Goal: Task Accomplishment & Management: Use online tool/utility

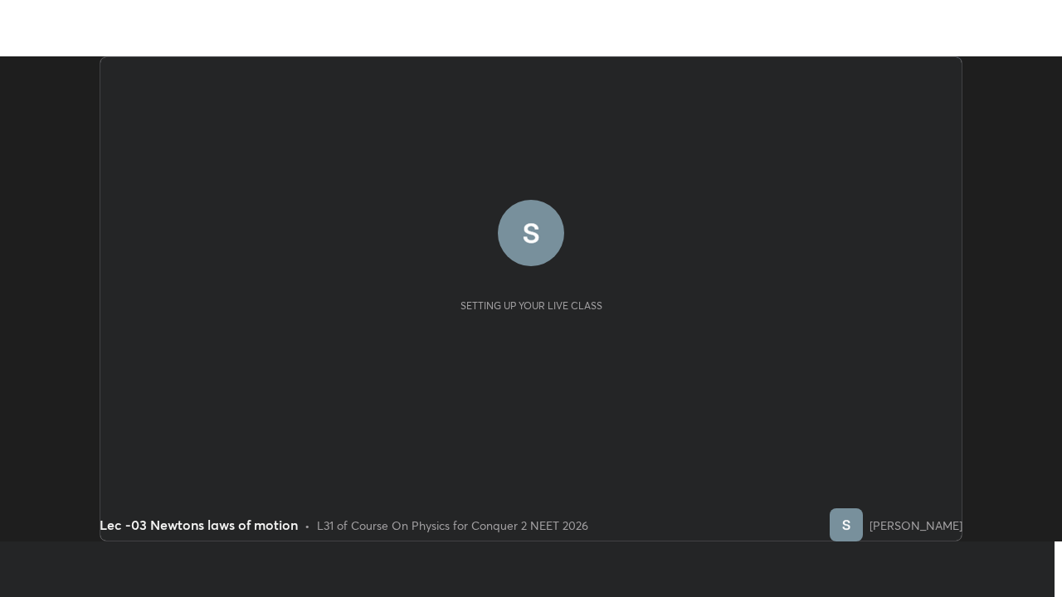
scroll to position [485, 1061]
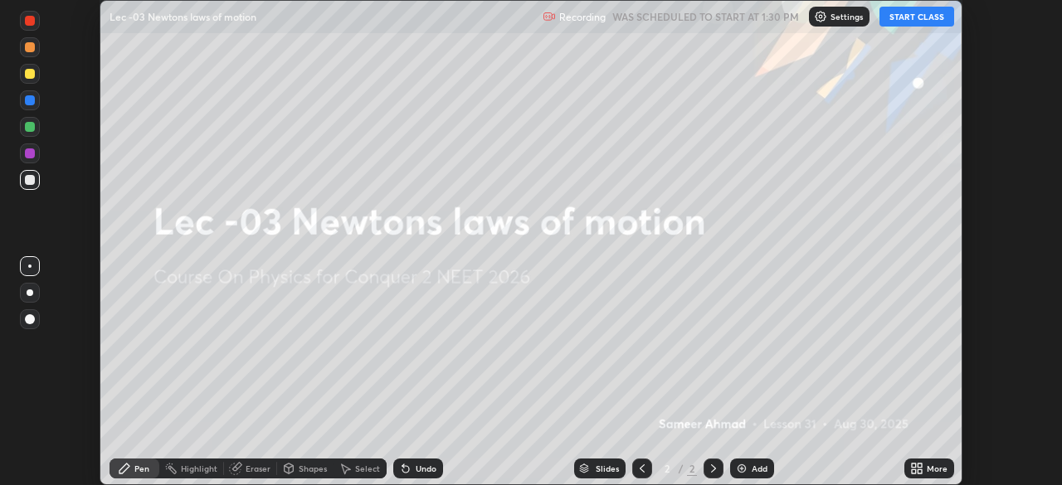
click at [916, 19] on button "START CLASS" at bounding box center [916, 17] width 75 height 20
click at [412, 467] on div "Undo" at bounding box center [418, 469] width 50 height 20
click at [930, 467] on div "More" at bounding box center [937, 469] width 21 height 8
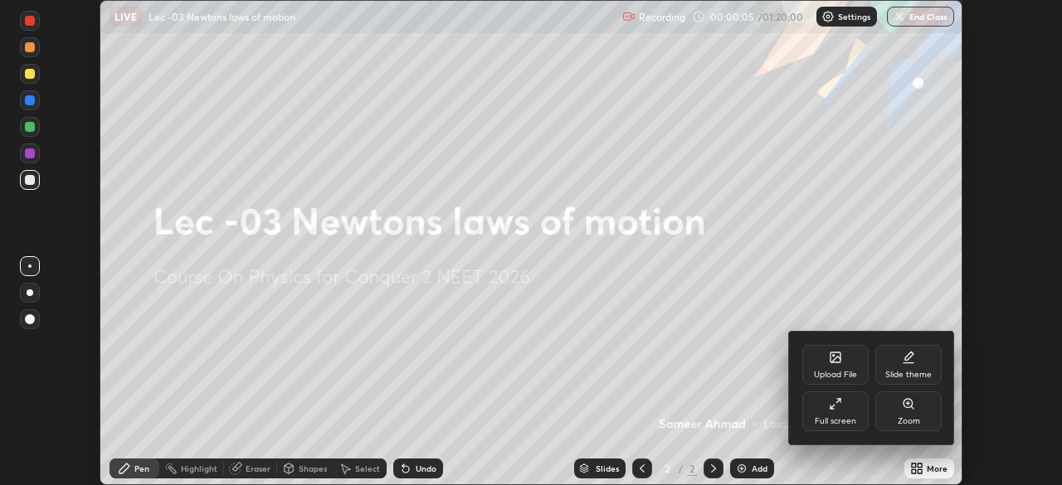
click at [850, 415] on div "Full screen" at bounding box center [835, 412] width 66 height 40
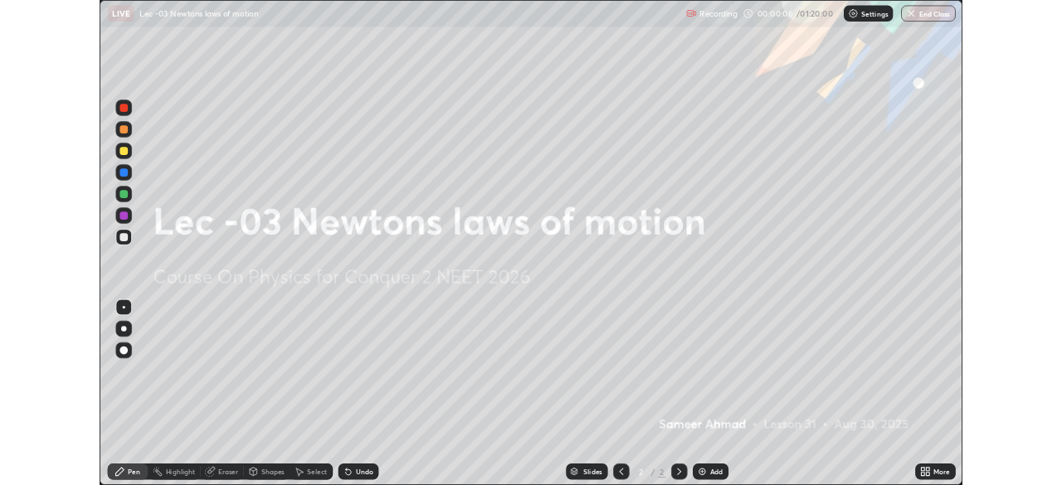
scroll to position [597, 1062]
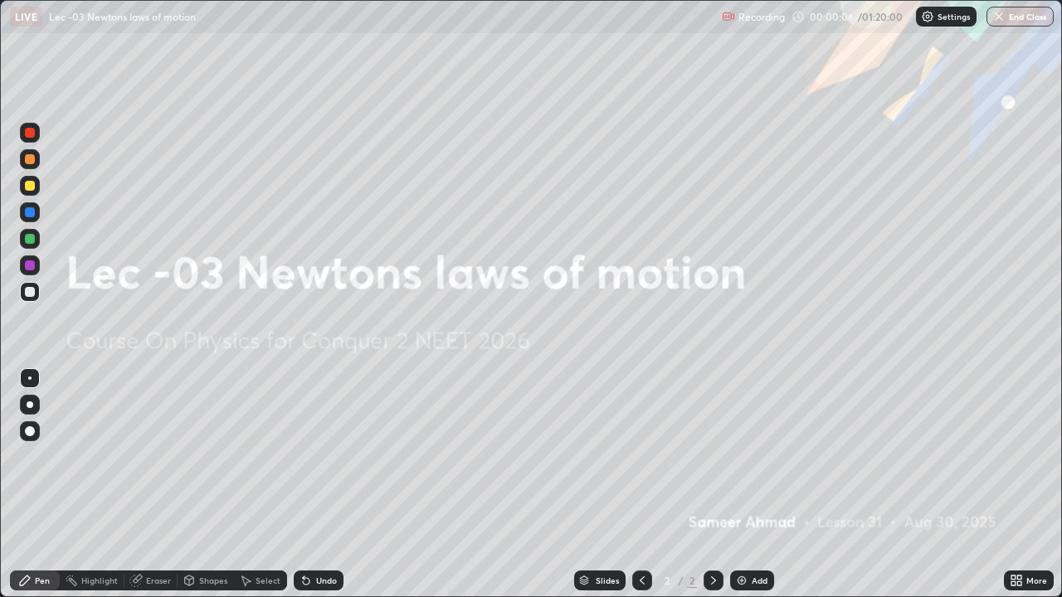
click at [752, 485] on div "Add" at bounding box center [760, 581] width 16 height 8
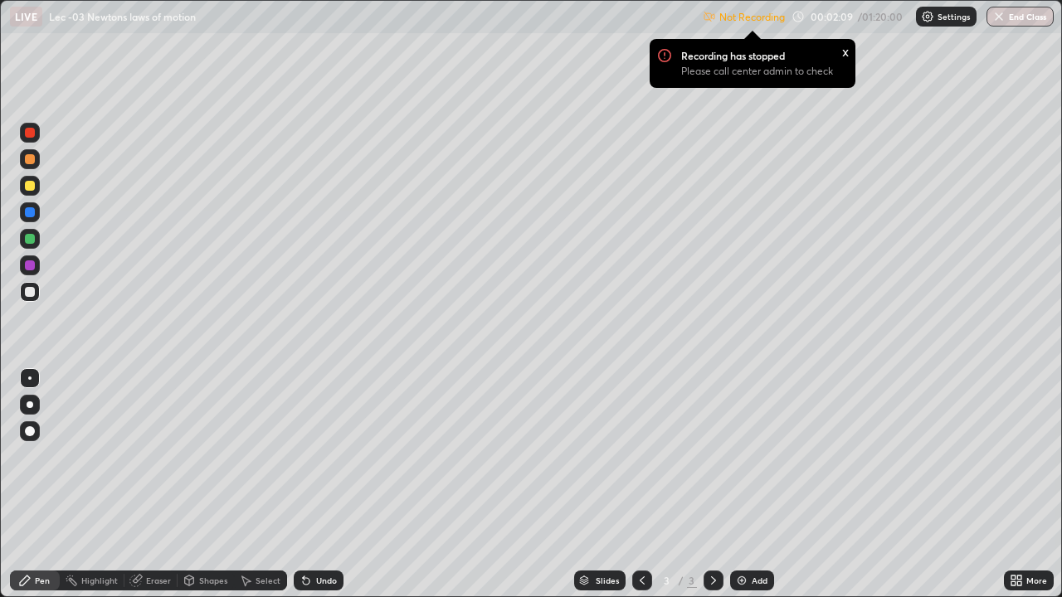
click at [772, 17] on p "Not Recording" at bounding box center [752, 17] width 66 height 12
click at [938, 8] on div "Settings" at bounding box center [946, 17] width 61 height 20
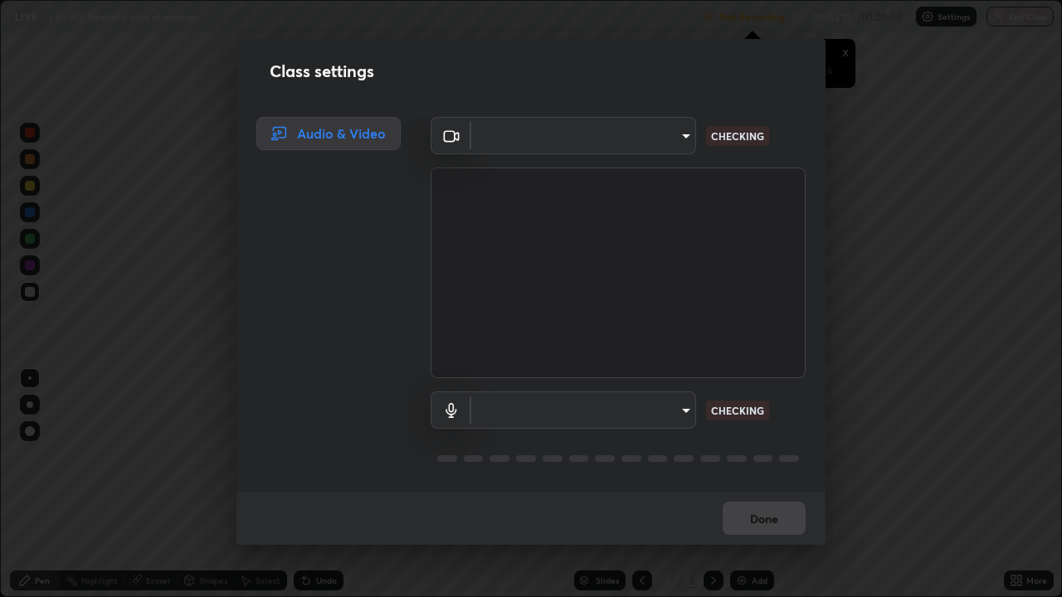
type input "bba66c41345857dcc9a6d4c580dc01eb5c8f13e357e582705132971b55534d29"
type input "a05e24d5bf415794e164c1dc4afe10f701dff4cff059ff988e161665ee2e2aee"
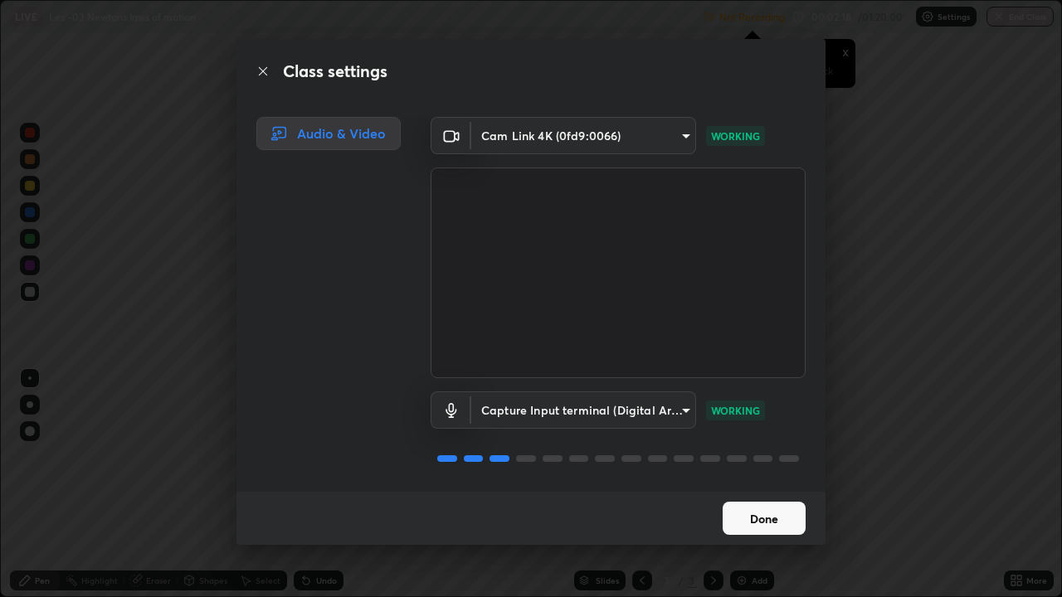
click at [755, 485] on button "Done" at bounding box center [764, 518] width 83 height 33
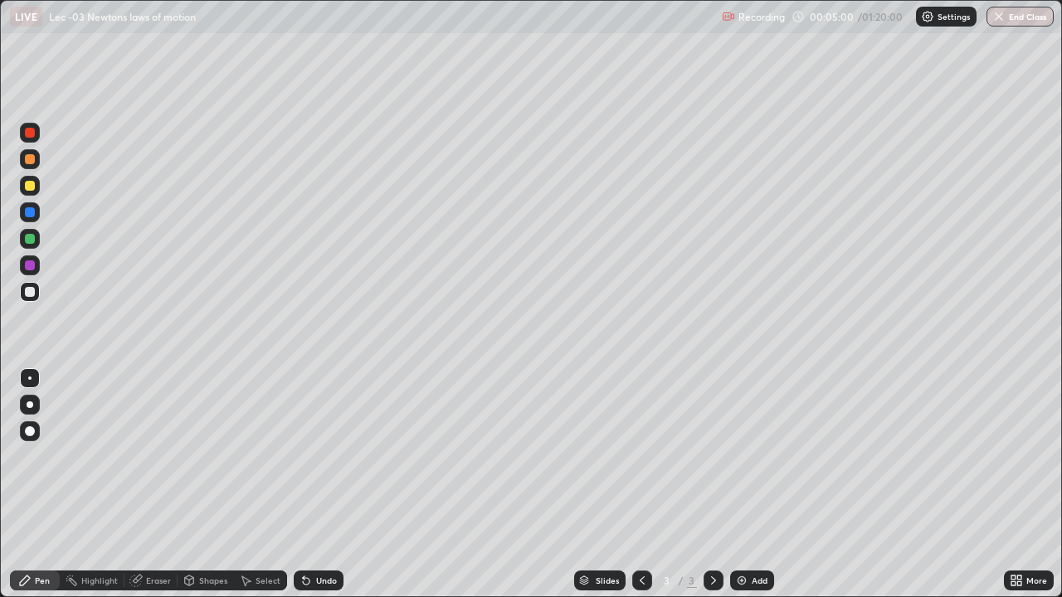
click at [746, 485] on img at bounding box center [741, 580] width 13 height 13
click at [311, 485] on div "Undo" at bounding box center [319, 581] width 50 height 20
click at [640, 485] on icon at bounding box center [642, 581] width 5 height 8
click at [712, 485] on icon at bounding box center [713, 580] width 13 height 13
click at [753, 485] on div "Add" at bounding box center [760, 581] width 16 height 8
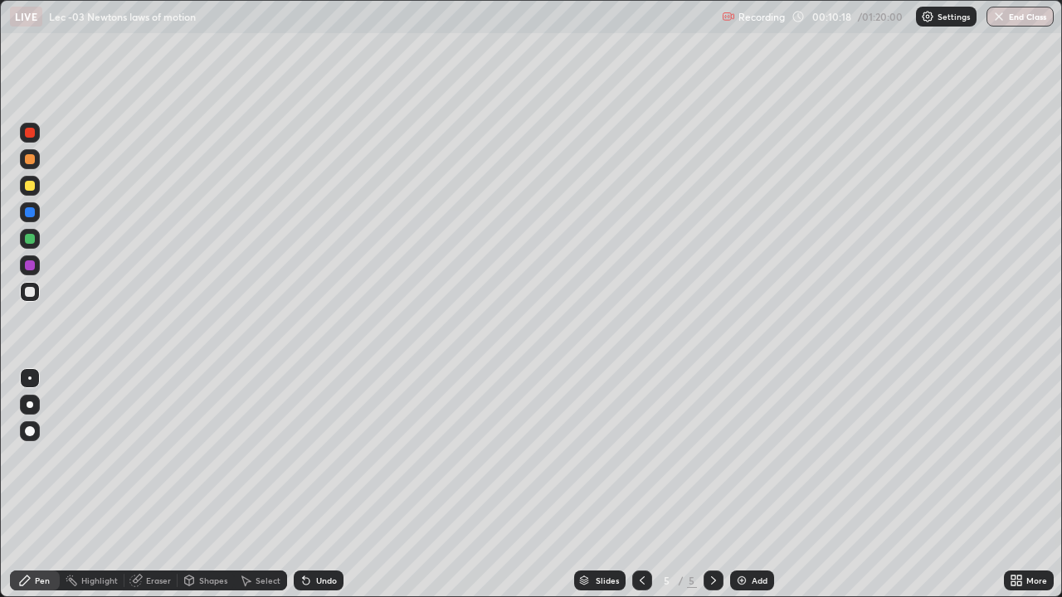
click at [155, 485] on div "Eraser" at bounding box center [150, 581] width 53 height 20
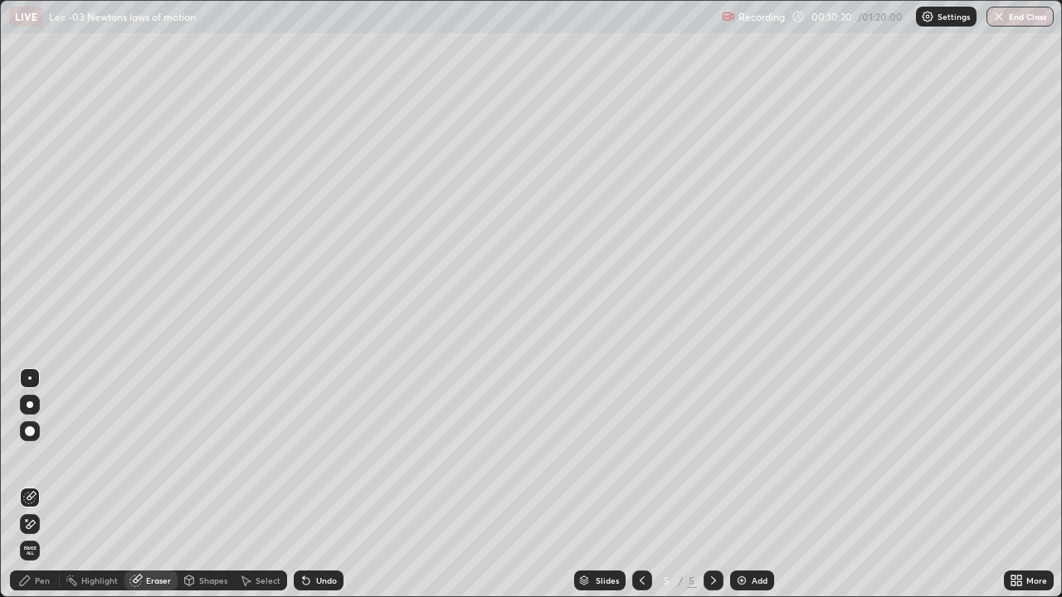
click at [34, 485] on div "Pen" at bounding box center [35, 581] width 50 height 20
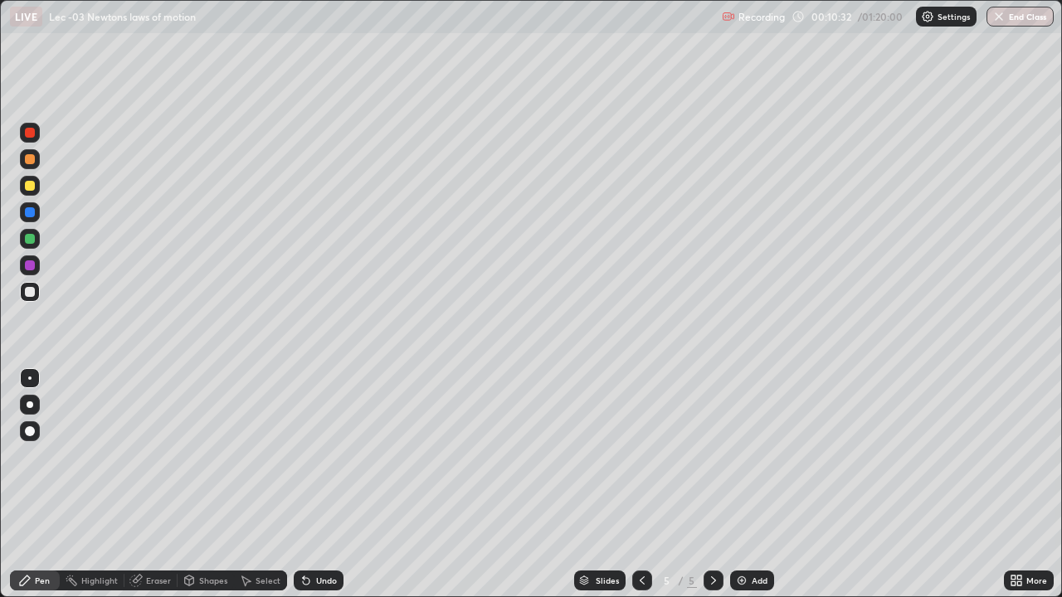
click at [39, 236] on div at bounding box center [30, 239] width 20 height 20
click at [319, 485] on div "Undo" at bounding box center [326, 581] width 21 height 8
click at [325, 485] on div "Undo" at bounding box center [326, 581] width 21 height 8
click at [329, 485] on div "Undo" at bounding box center [326, 581] width 21 height 8
click at [328, 485] on div "Undo" at bounding box center [326, 581] width 21 height 8
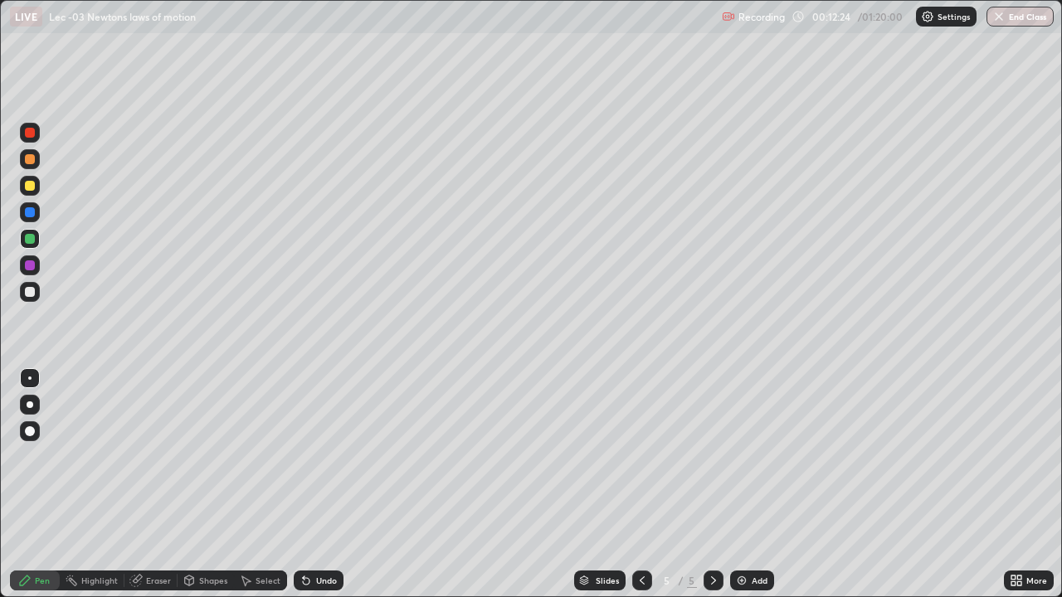
click at [326, 485] on div "Undo" at bounding box center [326, 581] width 21 height 8
click at [327, 485] on div "Undo" at bounding box center [326, 581] width 21 height 8
click at [329, 485] on div "Undo" at bounding box center [326, 581] width 21 height 8
click at [261, 485] on div "Select" at bounding box center [268, 581] width 25 height 8
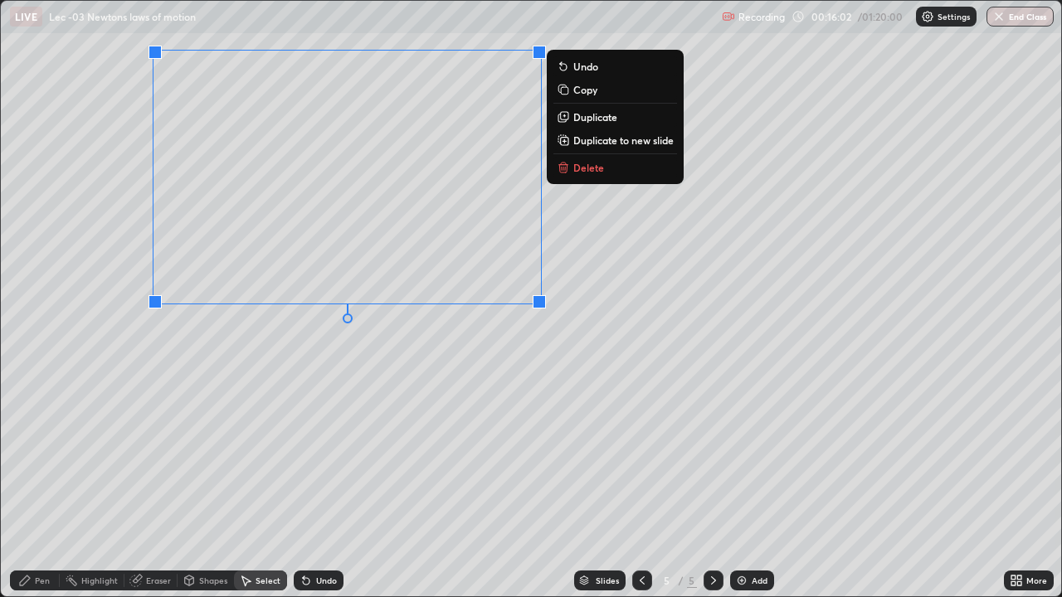
click at [604, 138] on p "Duplicate to new slide" at bounding box center [623, 140] width 100 height 13
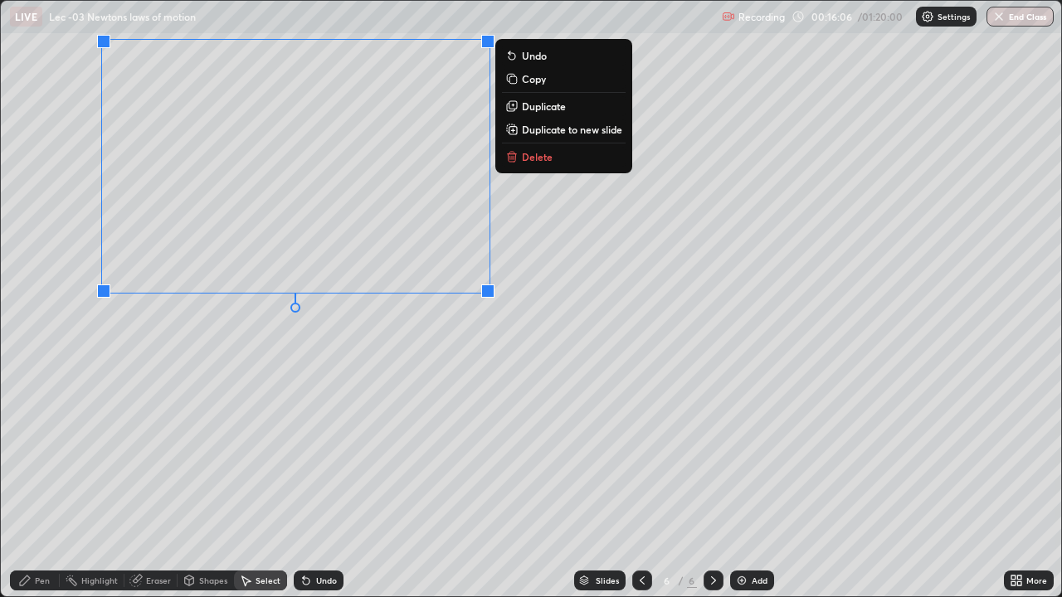
click at [28, 485] on icon at bounding box center [24, 580] width 13 height 13
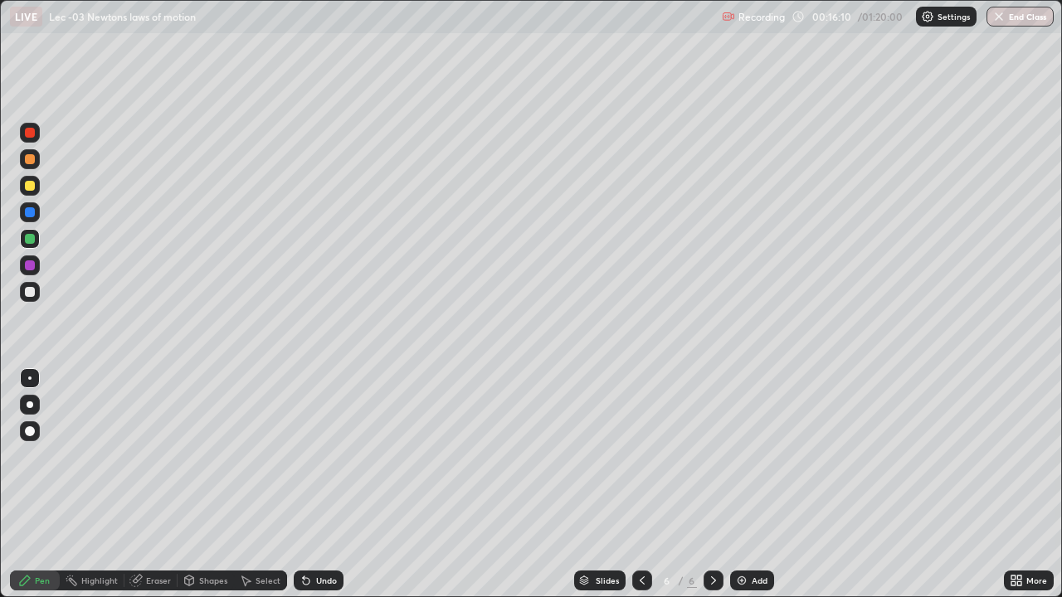
click at [157, 485] on div "Eraser" at bounding box center [158, 581] width 25 height 8
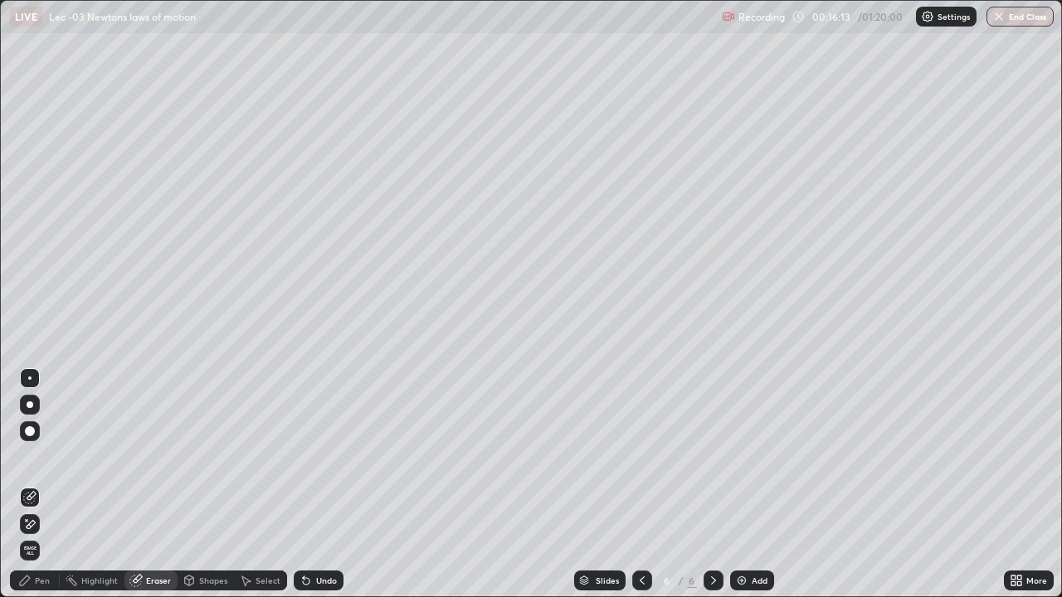
click at [32, 485] on div "Pen" at bounding box center [35, 581] width 50 height 20
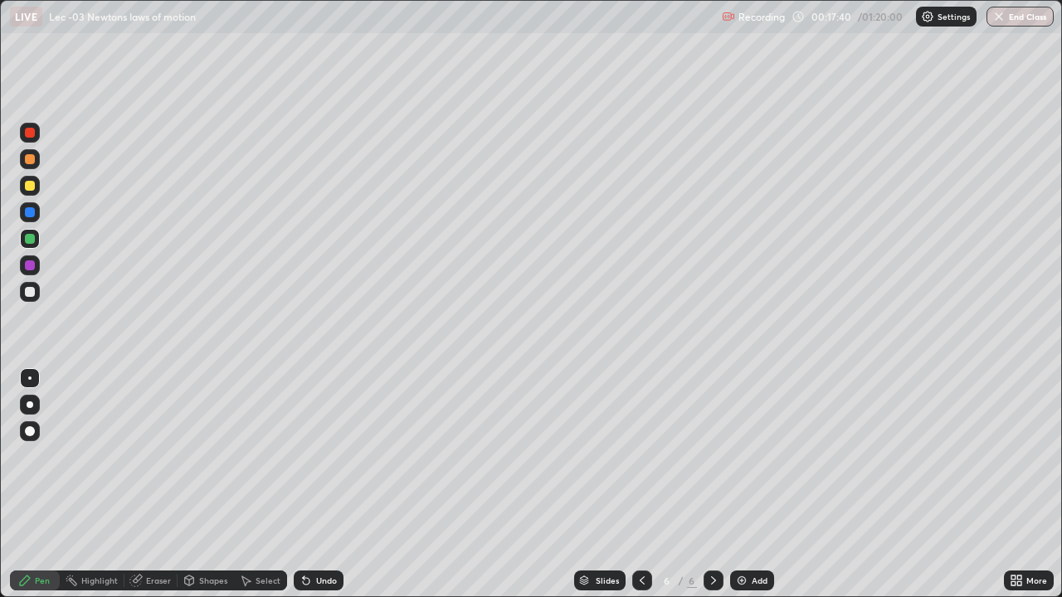
click at [149, 485] on div "Eraser" at bounding box center [158, 581] width 25 height 8
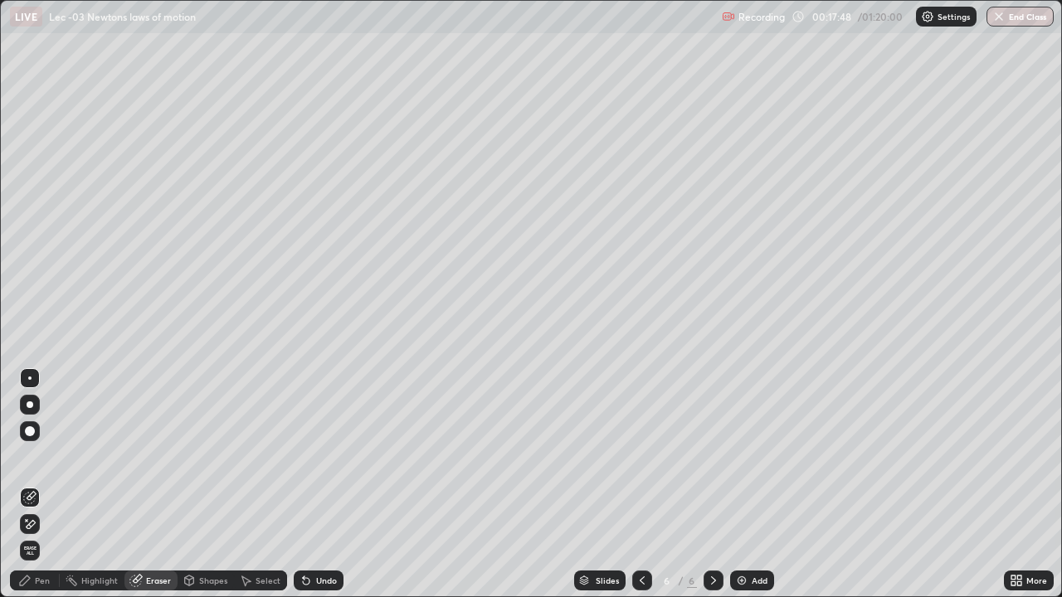
click at [33, 485] on div "Pen" at bounding box center [35, 581] width 50 height 20
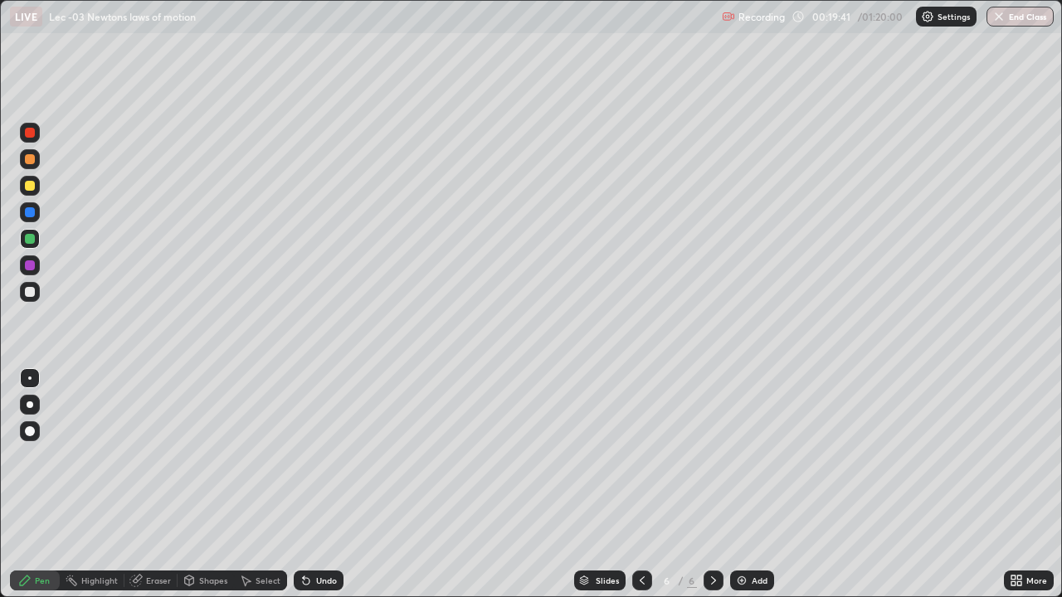
click at [980, 485] on div "Slides 6 / 6 Add" at bounding box center [674, 580] width 660 height 33
click at [640, 485] on icon at bounding box center [642, 581] width 5 height 8
click at [266, 485] on div "Select" at bounding box center [268, 581] width 25 height 8
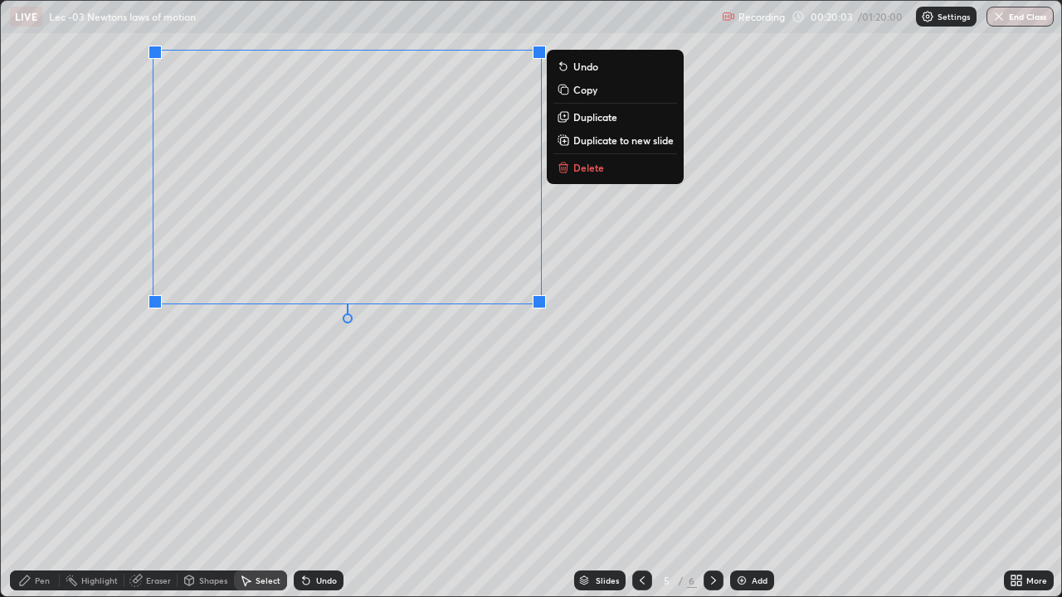
click at [582, 90] on p "Copy" at bounding box center [585, 89] width 24 height 13
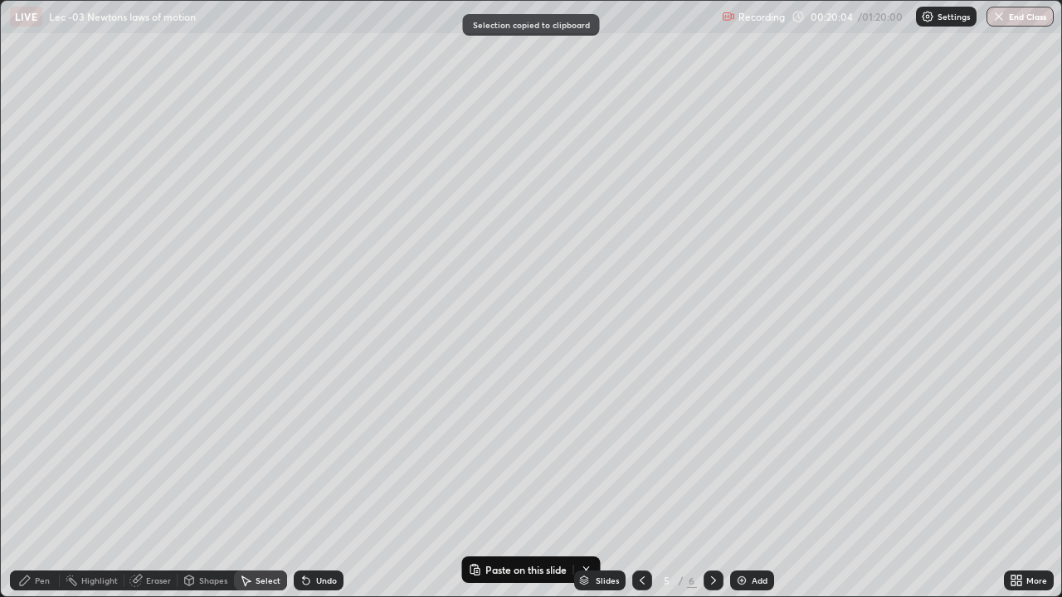
click at [715, 485] on div at bounding box center [714, 581] width 20 height 20
click at [711, 485] on icon at bounding box center [713, 580] width 13 height 13
click at [752, 485] on div "Add" at bounding box center [760, 581] width 16 height 8
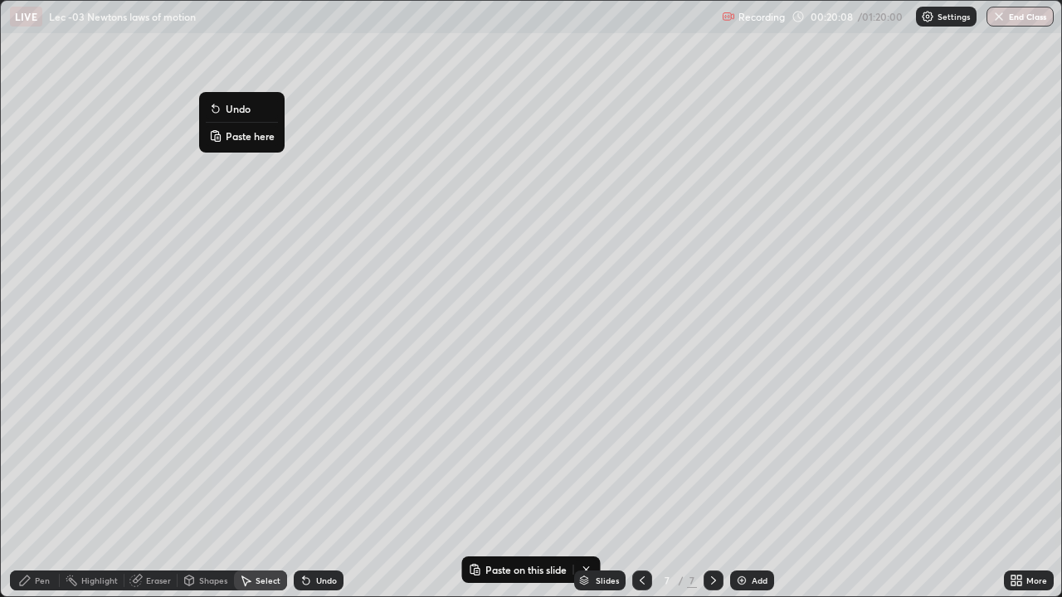
click at [238, 137] on p "Paste here" at bounding box center [250, 135] width 49 height 13
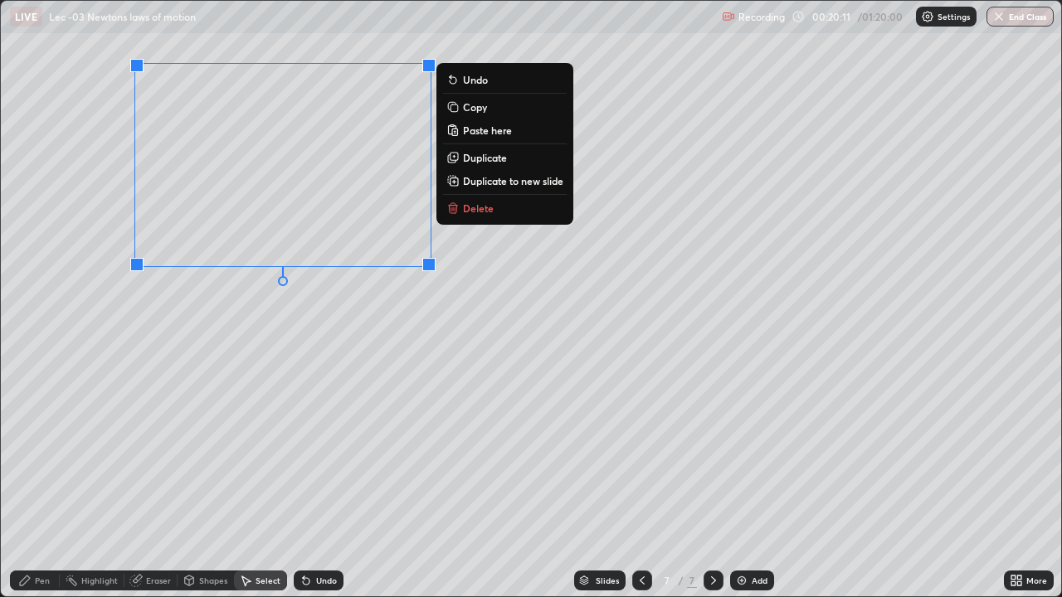
click at [33, 485] on div "Pen" at bounding box center [35, 581] width 50 height 20
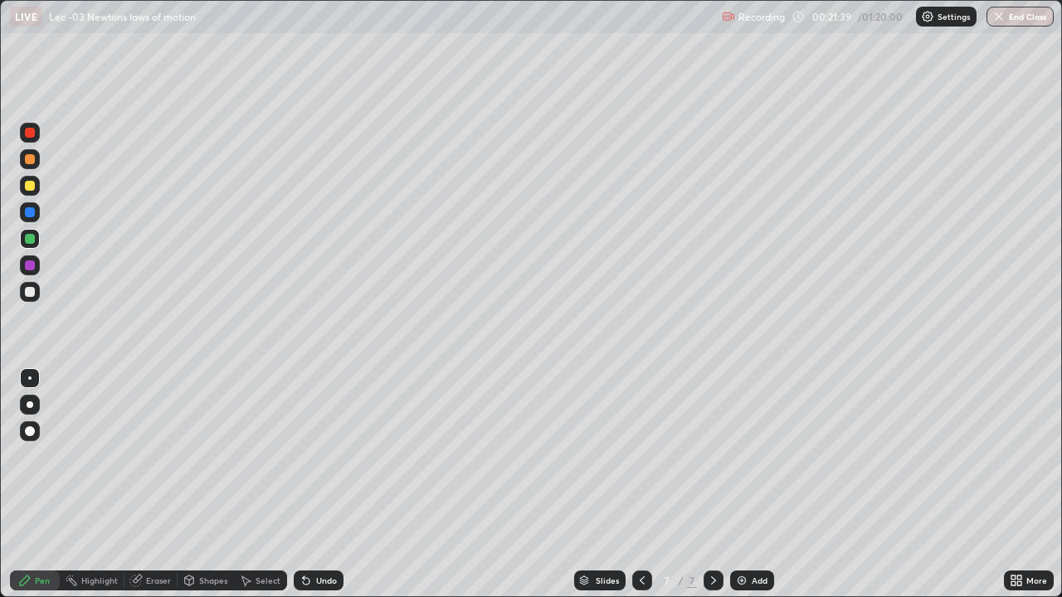
click at [320, 485] on div "Undo" at bounding box center [326, 581] width 21 height 8
click at [748, 485] on div "Add" at bounding box center [752, 581] width 44 height 20
click at [34, 295] on div at bounding box center [30, 292] width 10 height 10
click at [308, 485] on icon at bounding box center [306, 580] width 13 height 13
click at [264, 485] on div "Select" at bounding box center [268, 581] width 25 height 8
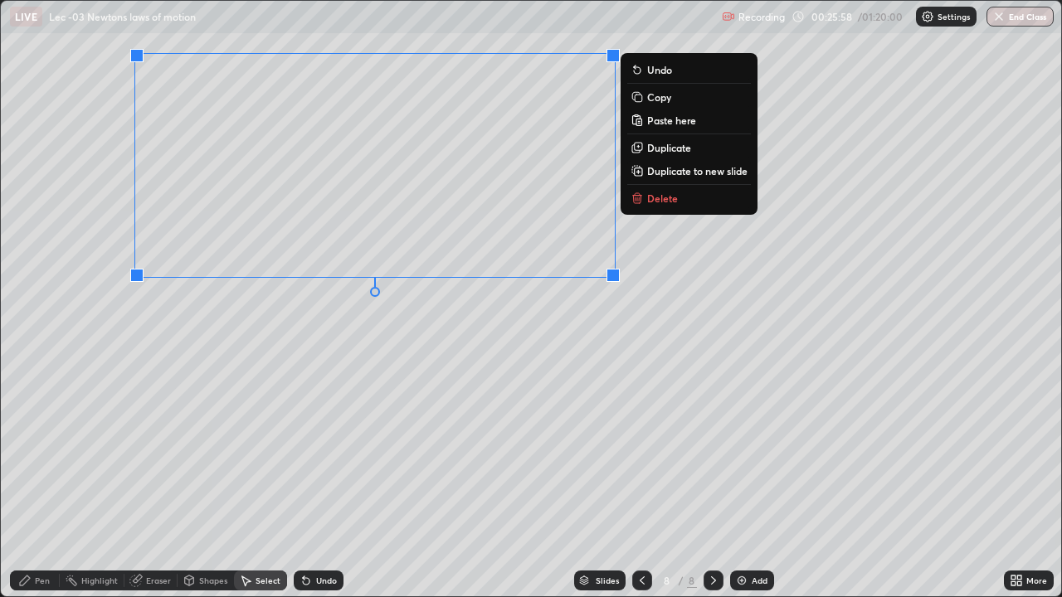
click at [689, 174] on p "Duplicate to new slide" at bounding box center [697, 170] width 100 height 13
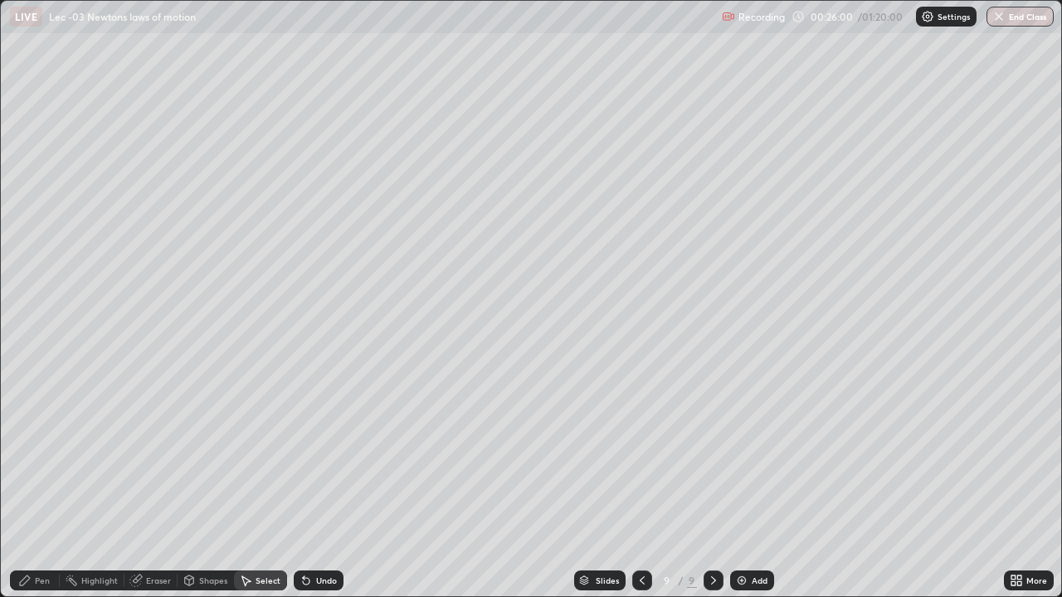
click at [37, 485] on div "Pen" at bounding box center [42, 581] width 15 height 8
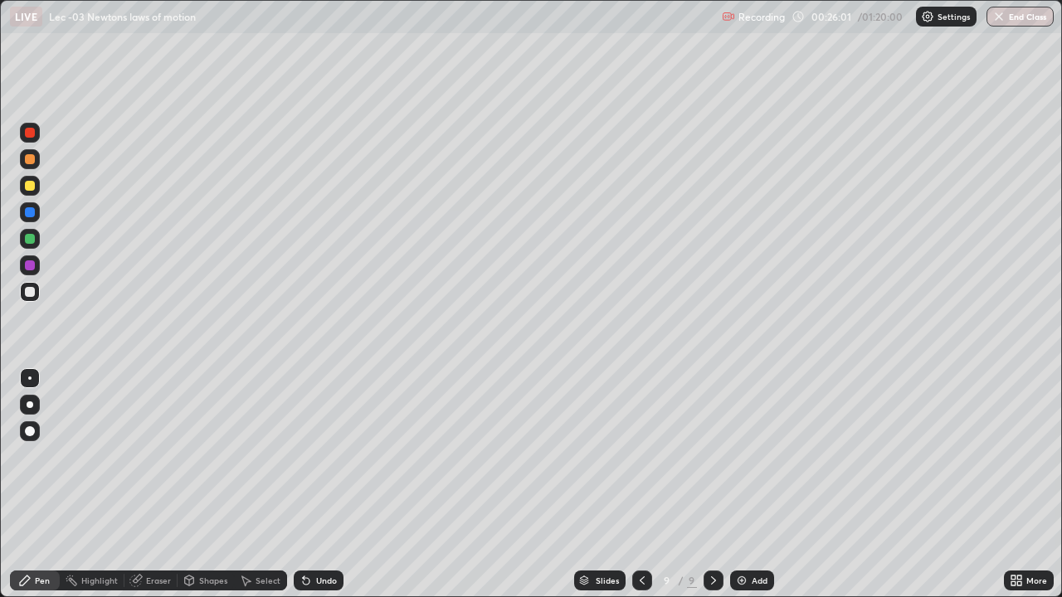
click at [33, 239] on div at bounding box center [30, 239] width 10 height 10
click at [144, 485] on div "Eraser" at bounding box center [150, 581] width 53 height 20
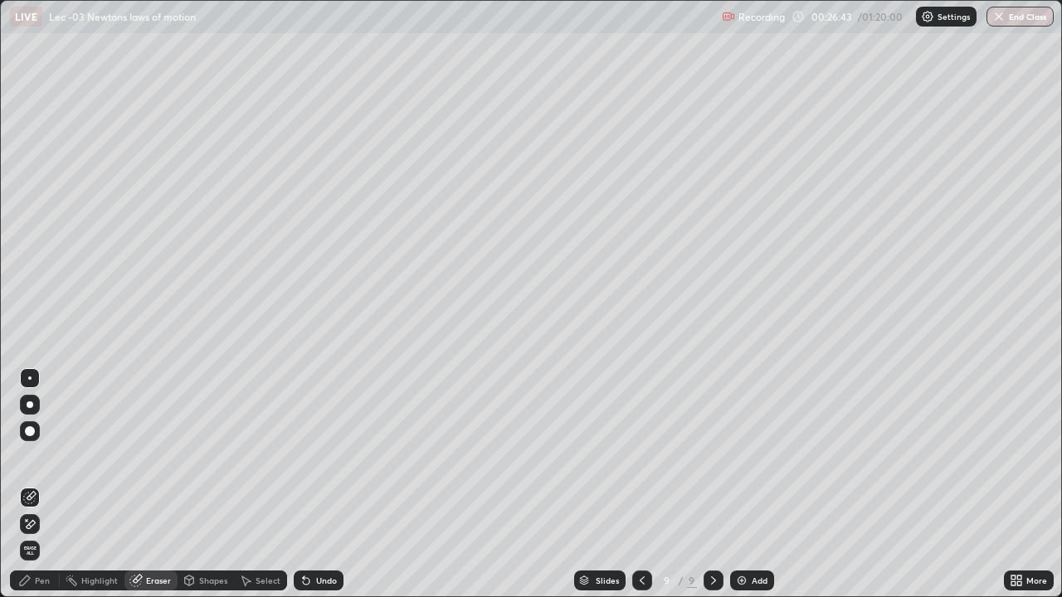
click at [32, 485] on div "Pen" at bounding box center [35, 581] width 50 height 20
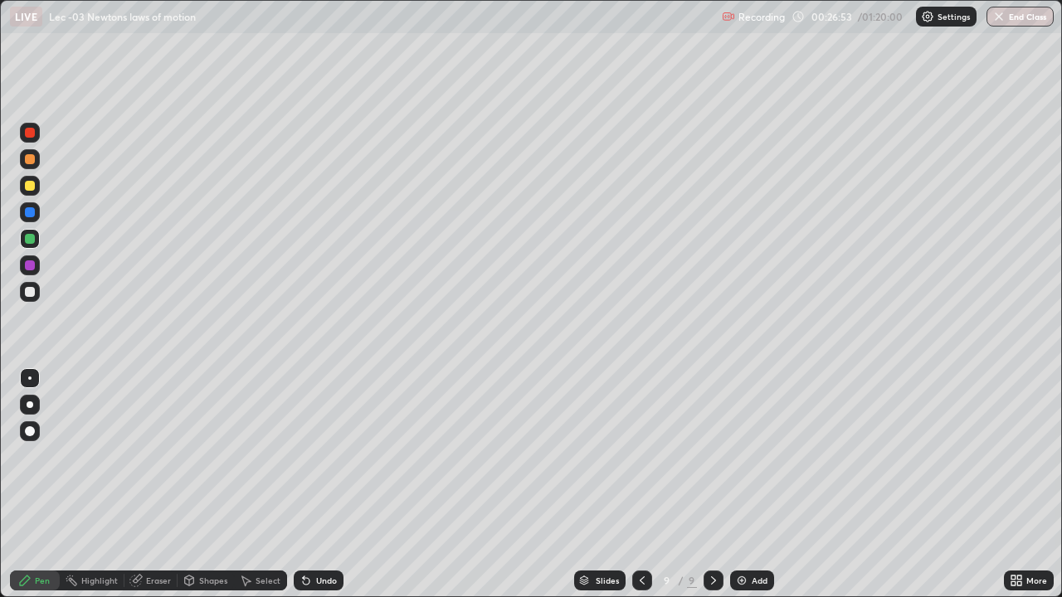
click at [32, 295] on div at bounding box center [30, 292] width 10 height 10
click at [755, 485] on div "Add" at bounding box center [760, 581] width 16 height 8
click at [31, 239] on div at bounding box center [30, 239] width 10 height 10
click at [159, 485] on div "Eraser" at bounding box center [158, 581] width 25 height 8
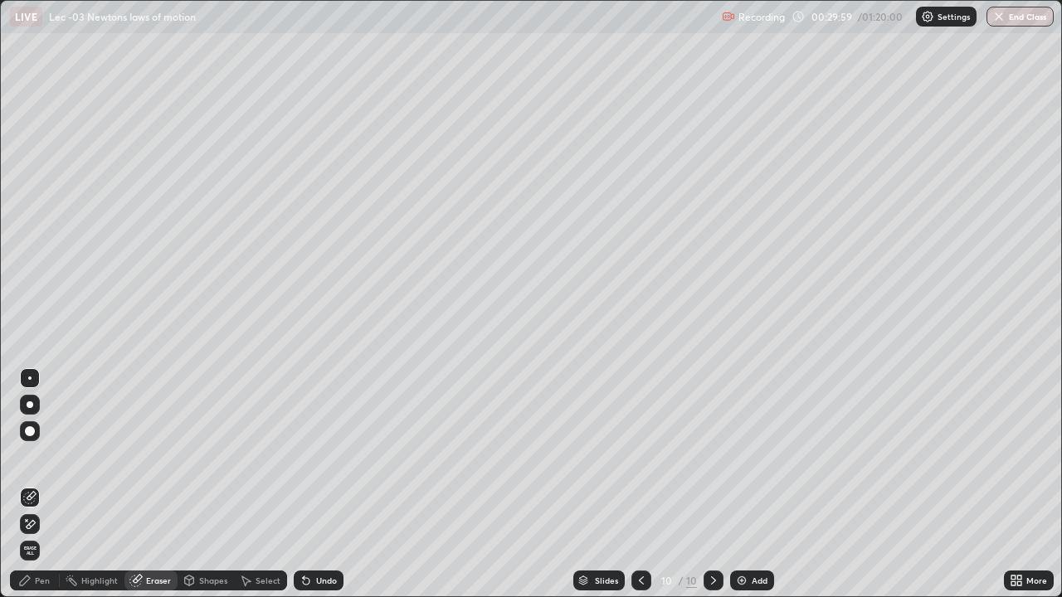
click at [37, 485] on div "Pen" at bounding box center [42, 581] width 15 height 8
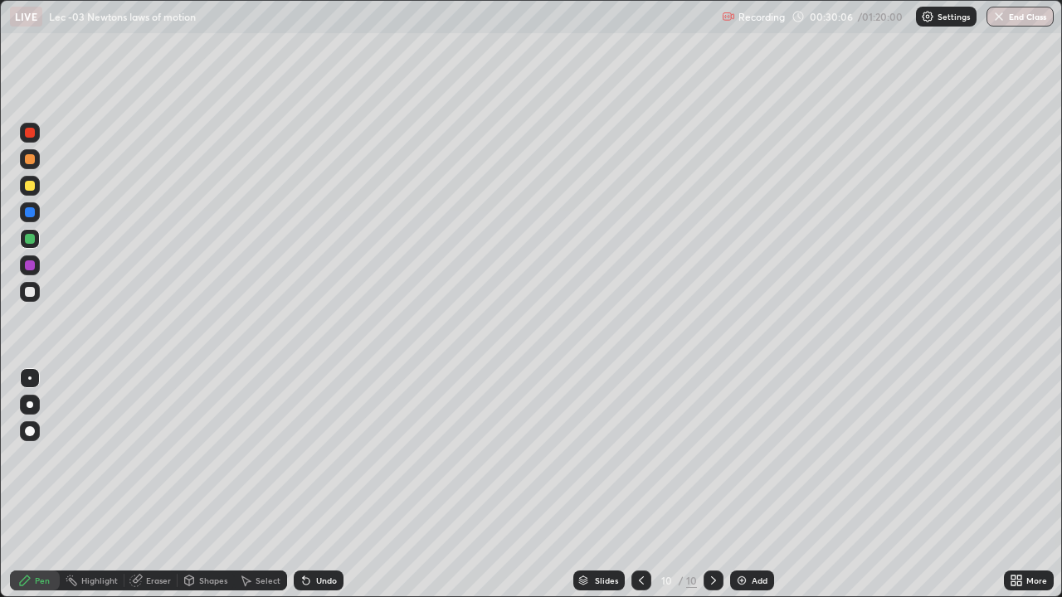
click at [144, 485] on div "Eraser" at bounding box center [150, 581] width 53 height 20
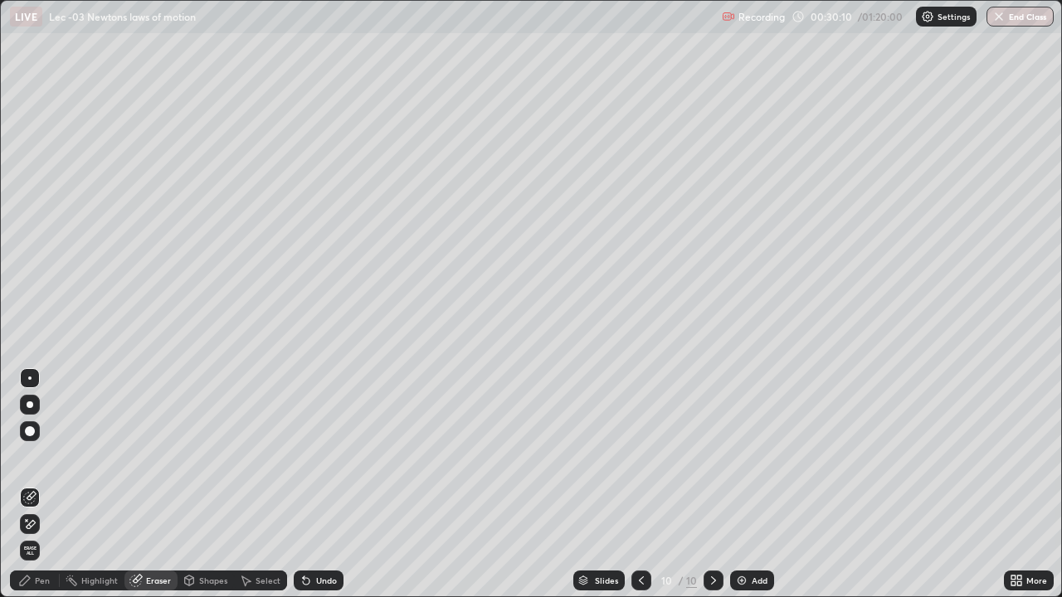
click at [36, 485] on div "Pen" at bounding box center [42, 581] width 15 height 8
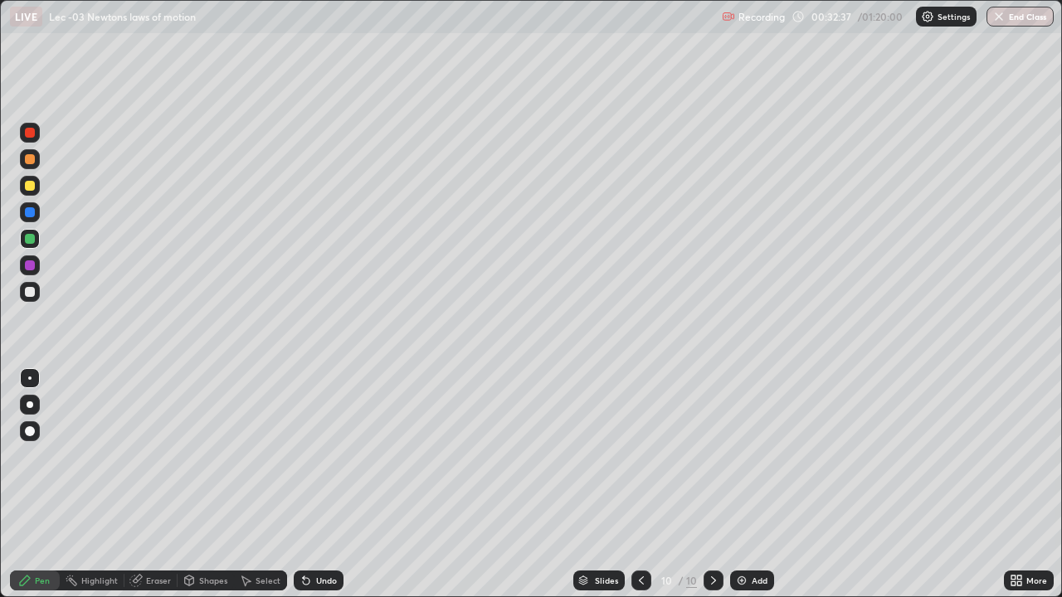
click at [153, 485] on div "Eraser" at bounding box center [158, 581] width 25 height 8
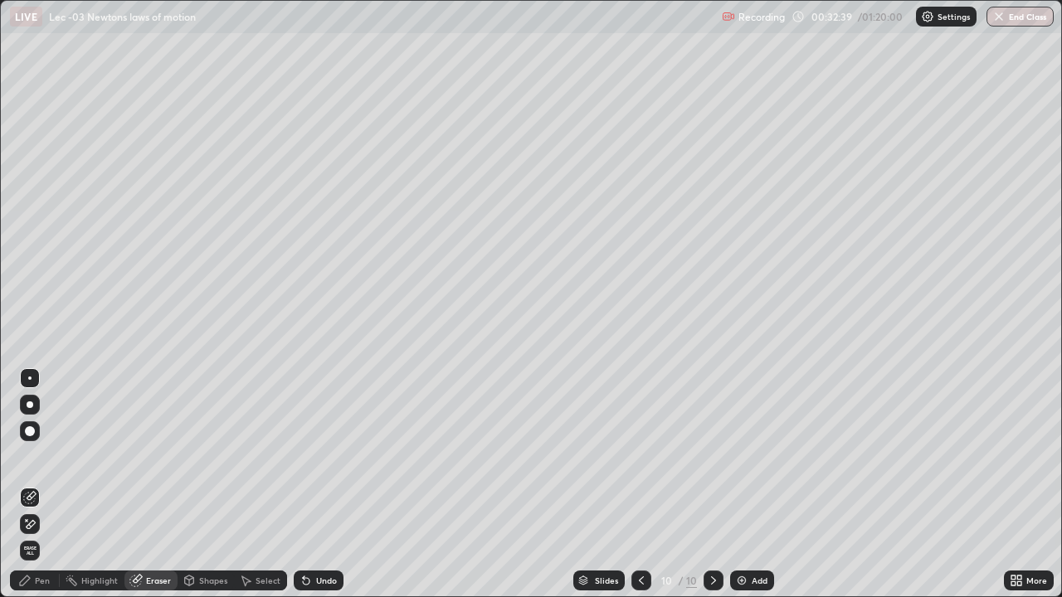
click at [29, 485] on icon at bounding box center [24, 580] width 13 height 13
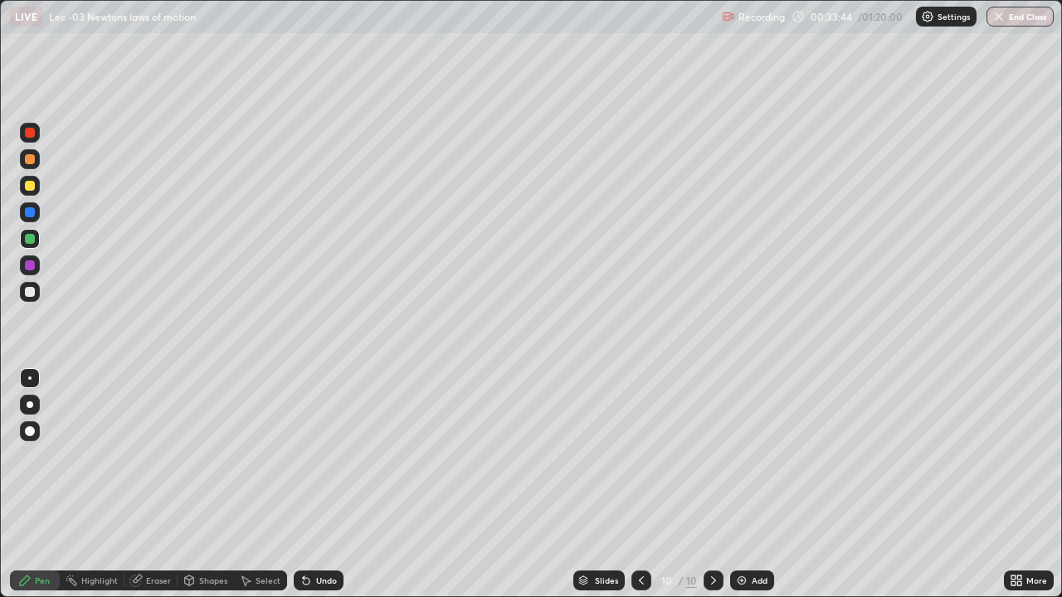
click at [257, 485] on div "Select" at bounding box center [268, 581] width 25 height 8
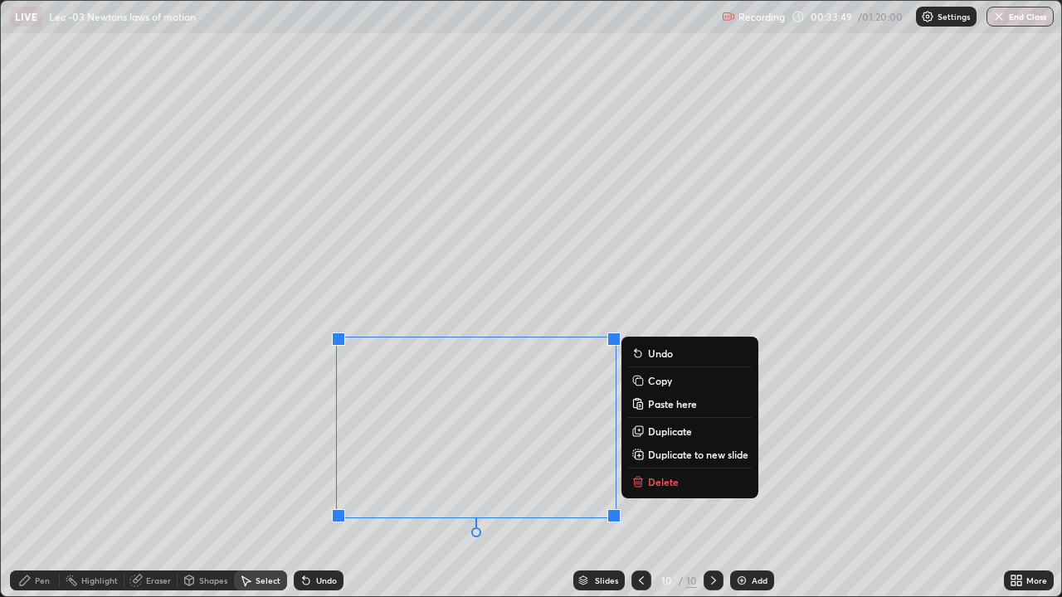
click at [33, 485] on div "Pen" at bounding box center [35, 581] width 50 height 20
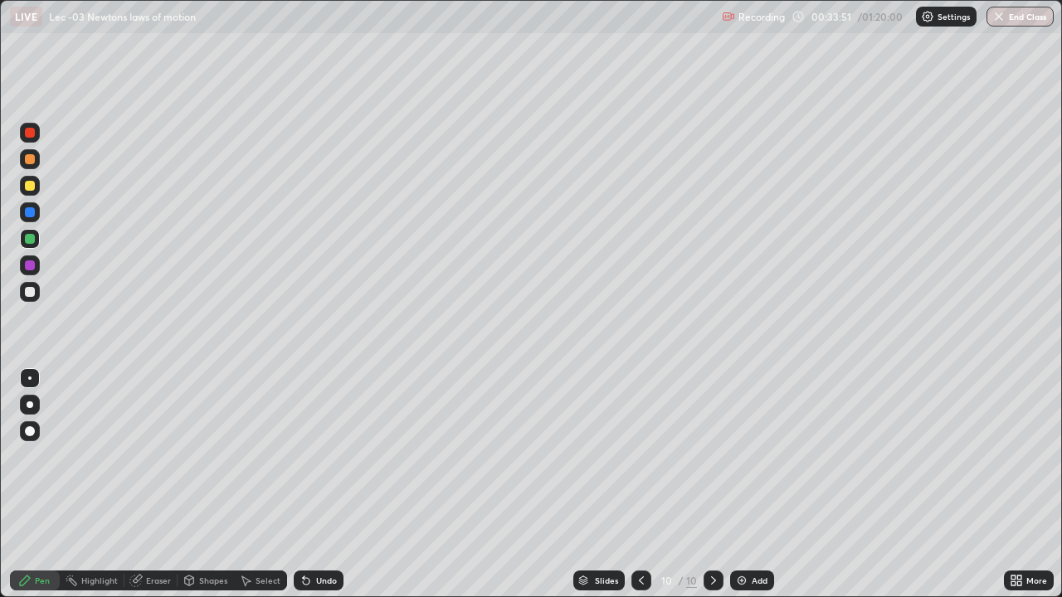
click at [151, 485] on div "Eraser" at bounding box center [158, 581] width 25 height 8
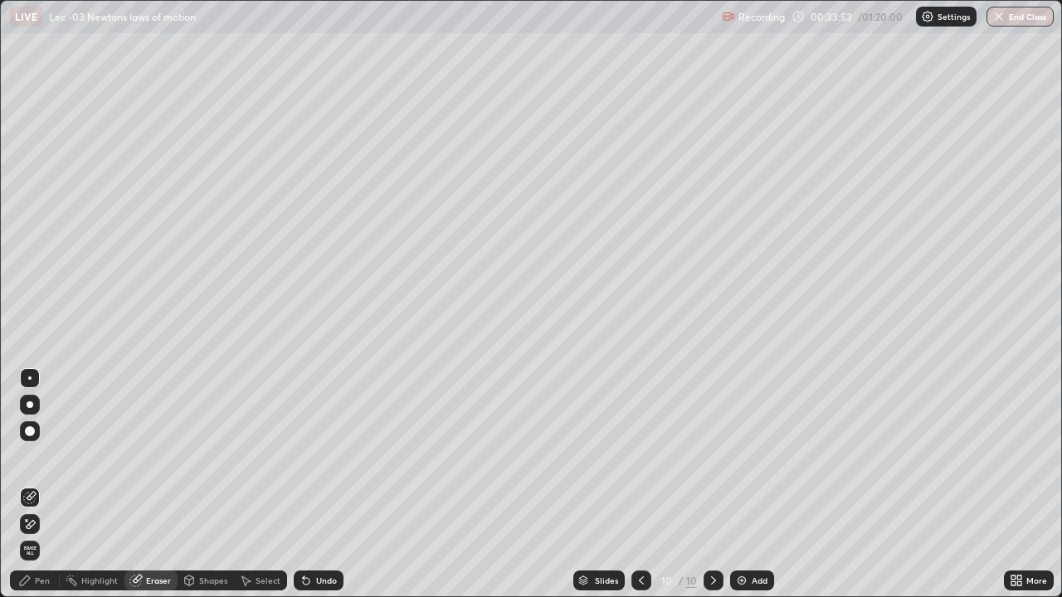
click at [35, 485] on div "Pen" at bounding box center [42, 581] width 15 height 8
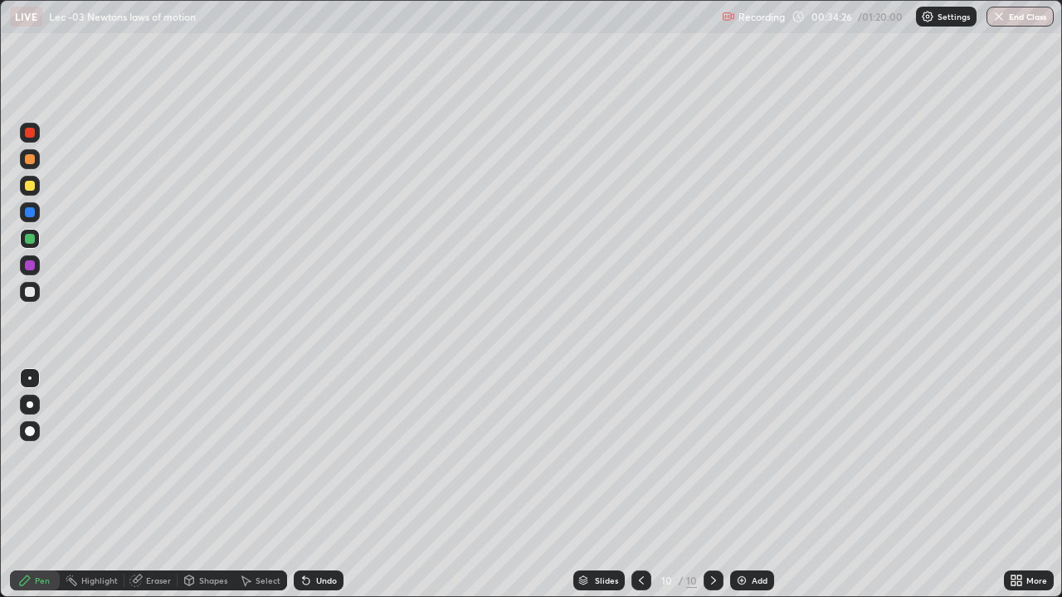
click at [256, 485] on div "Select" at bounding box center [268, 581] width 25 height 8
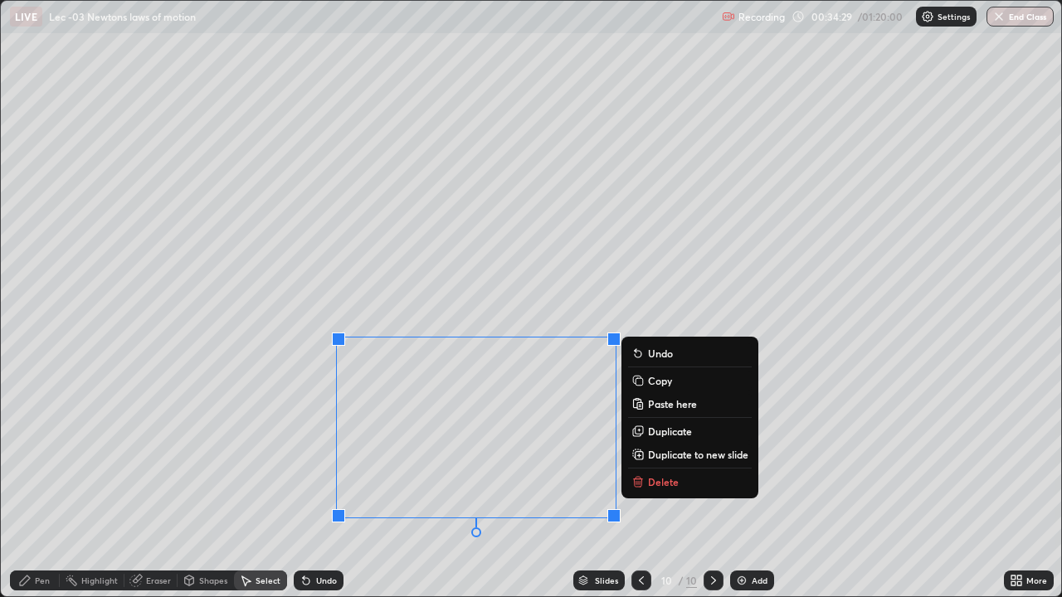
click at [655, 450] on p "Duplicate to new slide" at bounding box center [698, 454] width 100 height 13
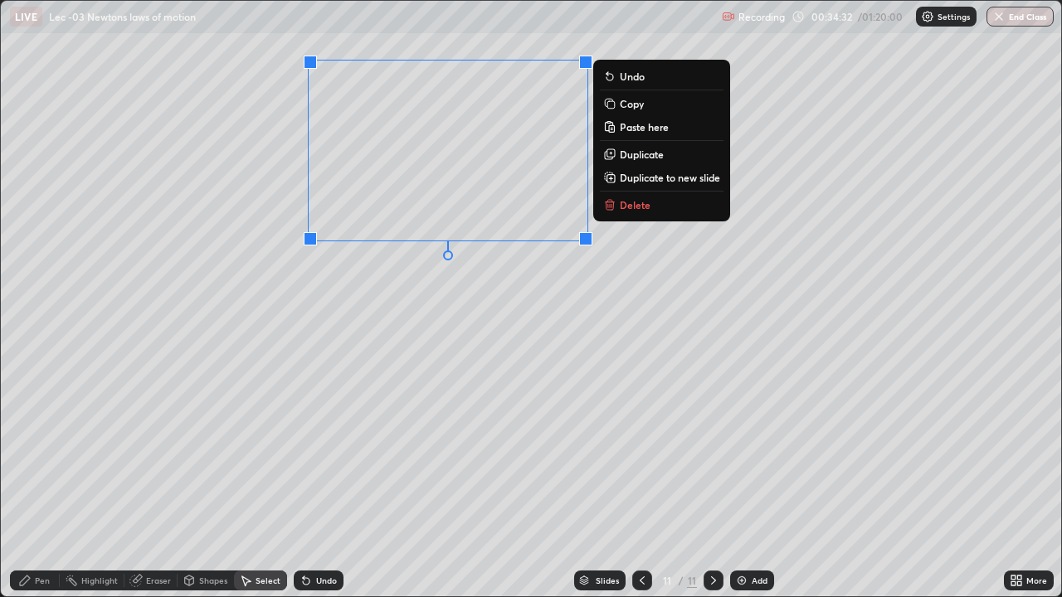
click at [33, 485] on div "Pen" at bounding box center [35, 581] width 50 height 20
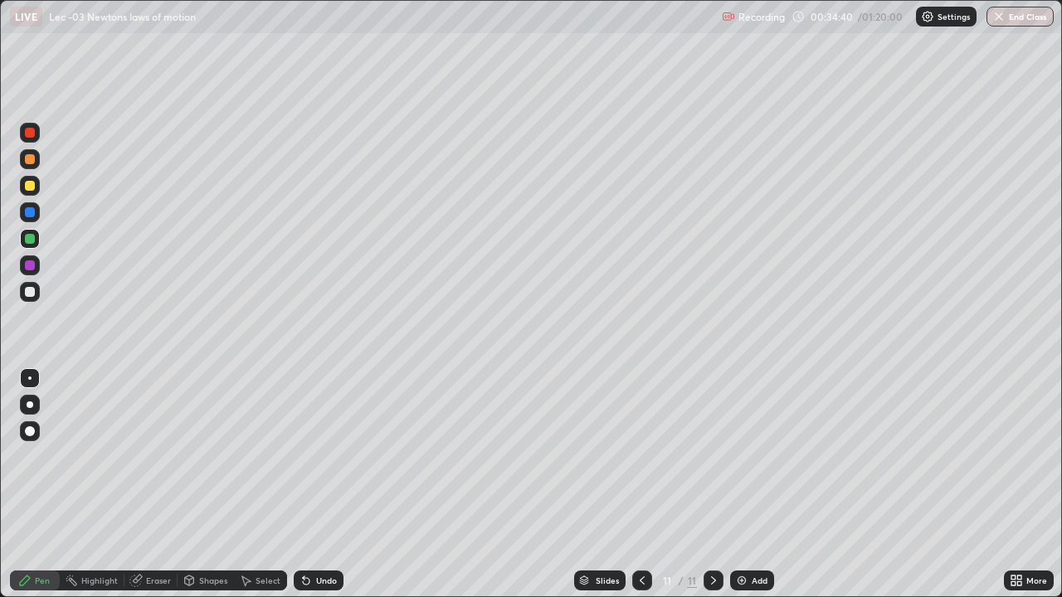
click at [638, 485] on icon at bounding box center [642, 580] width 13 height 13
click at [144, 485] on div "Eraser" at bounding box center [150, 581] width 53 height 20
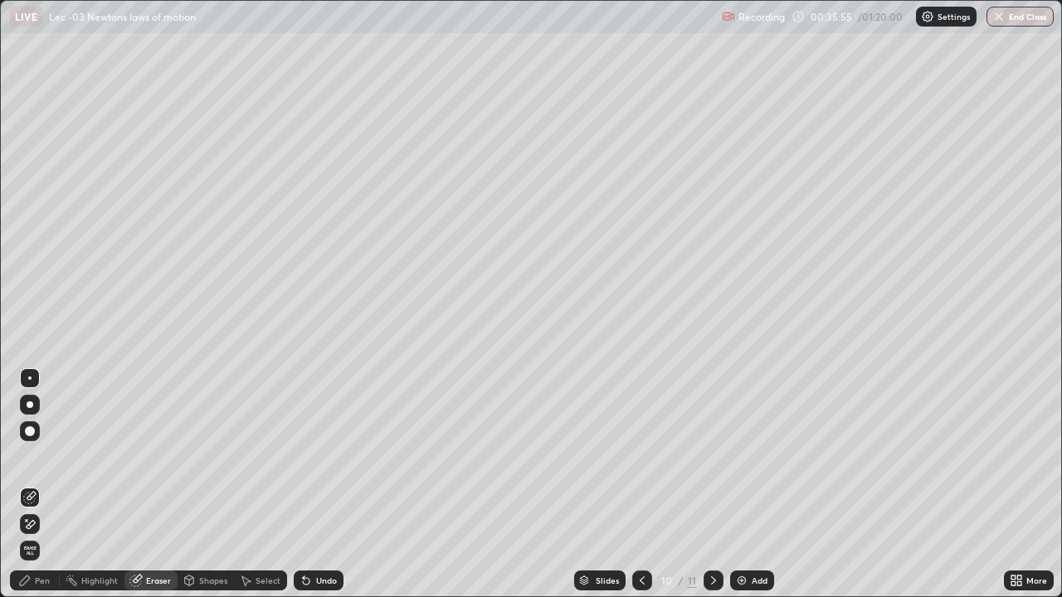
click at [712, 485] on icon at bounding box center [713, 580] width 13 height 13
click at [37, 485] on div "Pen" at bounding box center [42, 581] width 15 height 8
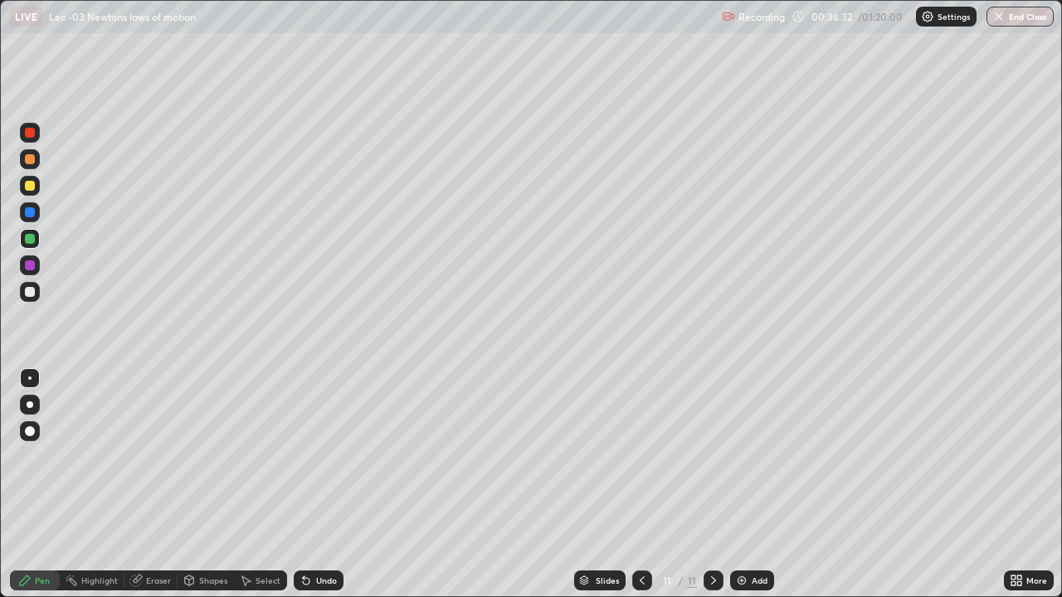
click at [323, 485] on div "Undo" at bounding box center [326, 581] width 21 height 8
click at [748, 485] on div "Add" at bounding box center [752, 581] width 44 height 20
click at [325, 485] on div "Undo" at bounding box center [326, 581] width 21 height 8
click at [317, 485] on div "Undo" at bounding box center [326, 581] width 21 height 8
click at [748, 485] on div "Add" at bounding box center [752, 581] width 44 height 20
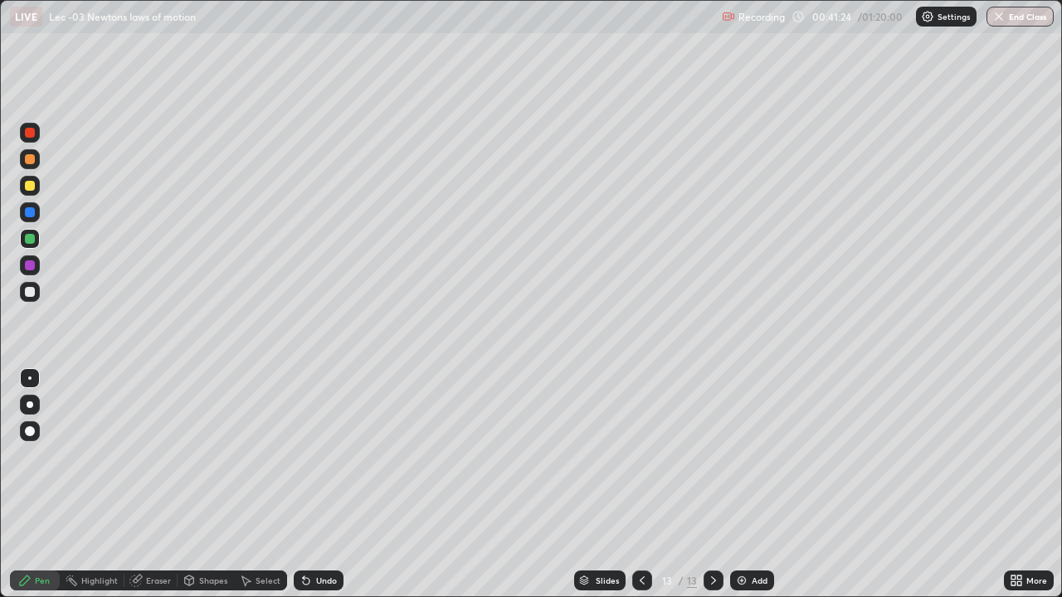
click at [318, 485] on div "Undo" at bounding box center [326, 581] width 21 height 8
click at [317, 485] on div "Undo" at bounding box center [319, 581] width 50 height 20
click at [315, 485] on div "Undo" at bounding box center [319, 581] width 50 height 20
click at [758, 485] on div "Add" at bounding box center [760, 581] width 16 height 8
click at [32, 292] on div at bounding box center [30, 292] width 10 height 10
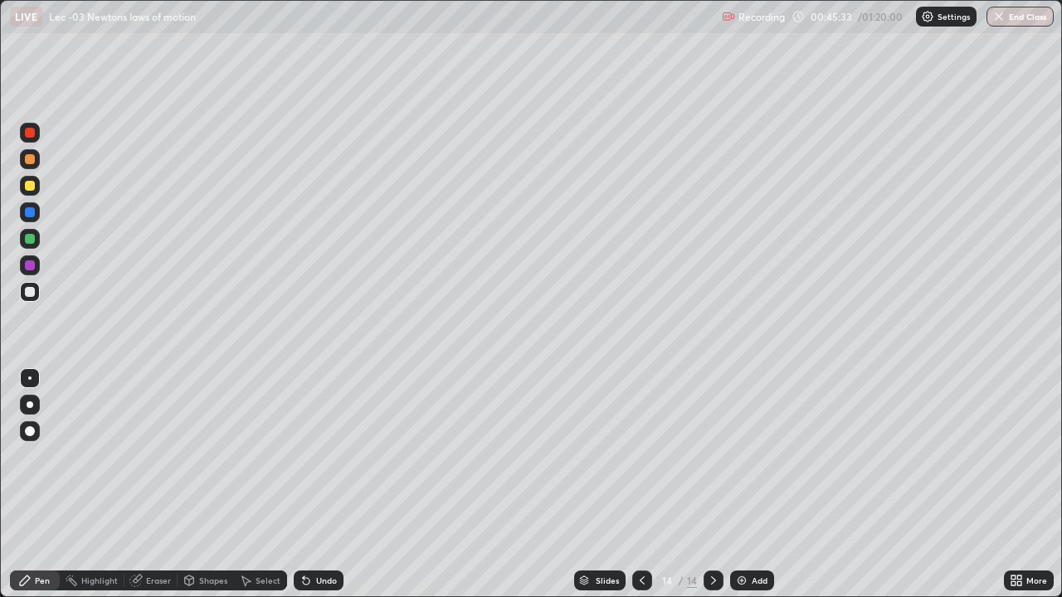
click at [743, 485] on img at bounding box center [741, 580] width 13 height 13
click at [30, 236] on div at bounding box center [30, 239] width 10 height 10
click at [316, 485] on div "Undo" at bounding box center [326, 581] width 21 height 8
click at [30, 293] on div at bounding box center [30, 292] width 10 height 10
click at [263, 485] on div "Select" at bounding box center [268, 581] width 25 height 8
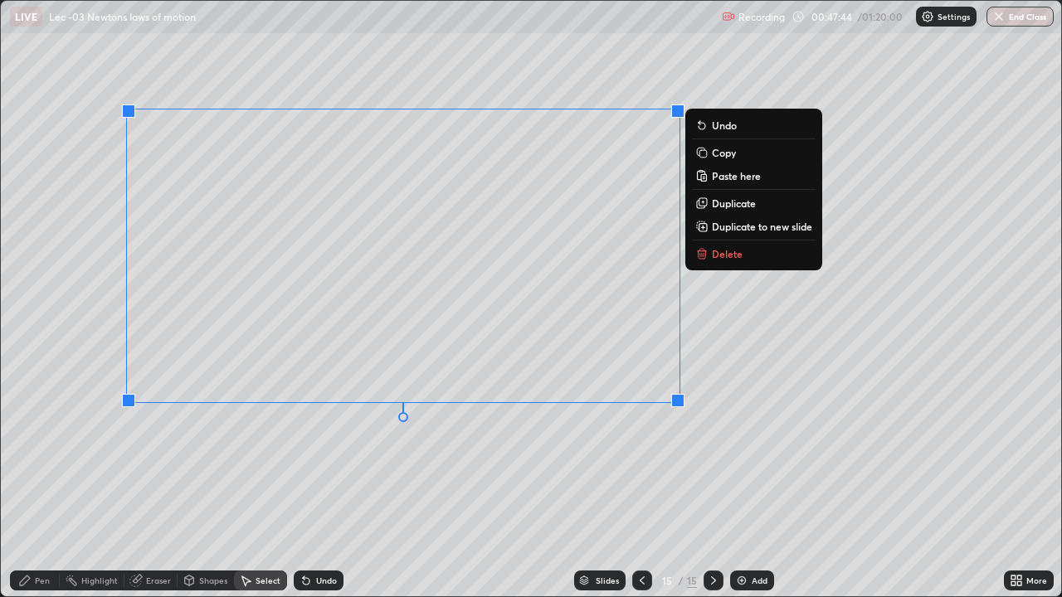
click at [715, 222] on p "Duplicate to new slide" at bounding box center [762, 226] width 100 height 13
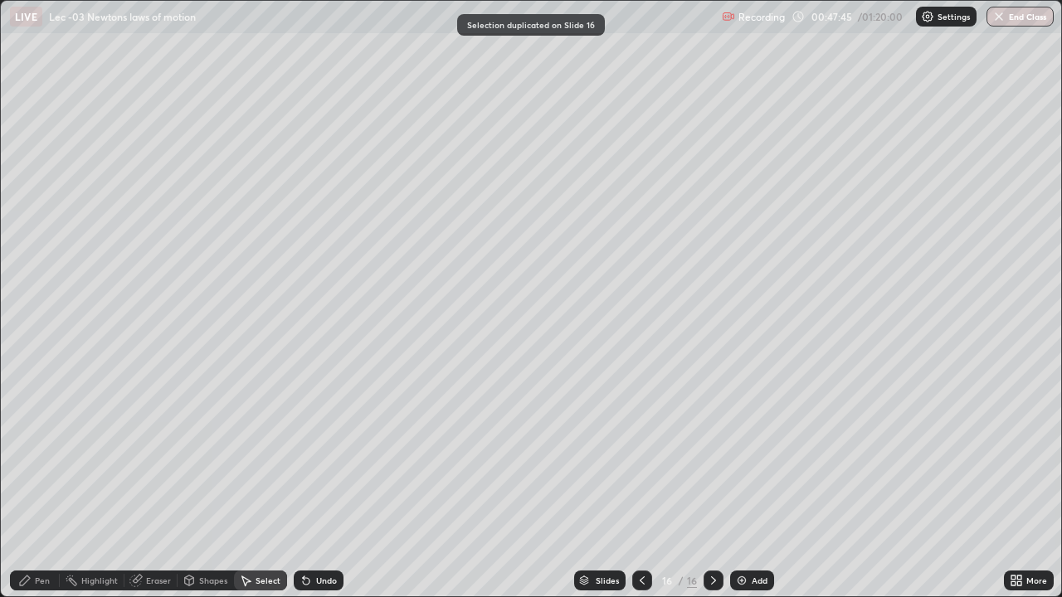
click at [33, 485] on div "Pen" at bounding box center [35, 581] width 50 height 20
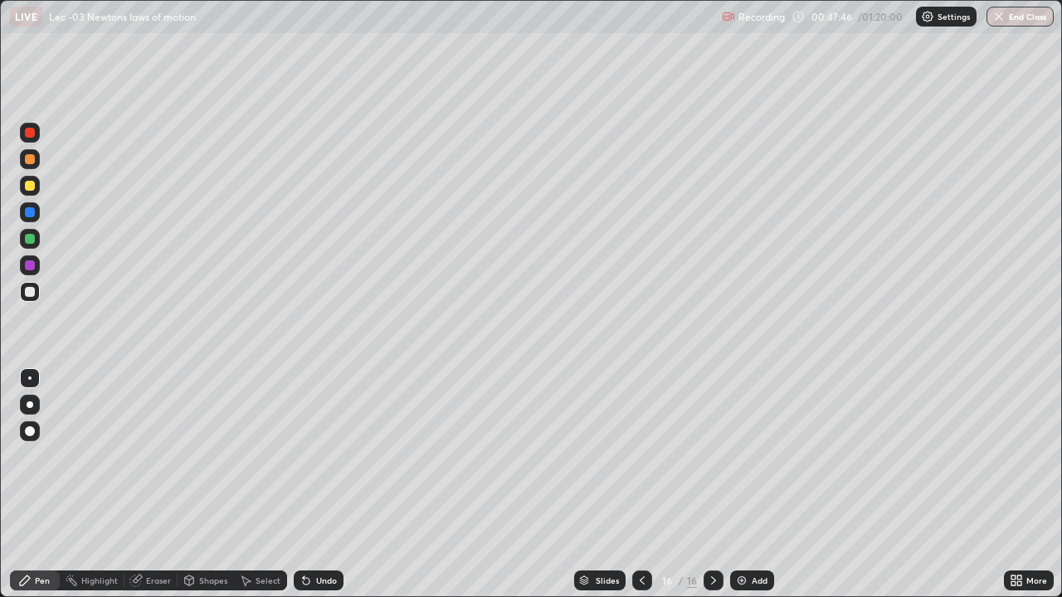
click at [29, 290] on div at bounding box center [30, 292] width 10 height 10
click at [757, 485] on div "Add" at bounding box center [760, 581] width 16 height 8
click at [33, 290] on div at bounding box center [30, 292] width 10 height 10
click at [326, 485] on div "Undo" at bounding box center [319, 581] width 50 height 20
click at [32, 239] on div at bounding box center [30, 239] width 10 height 10
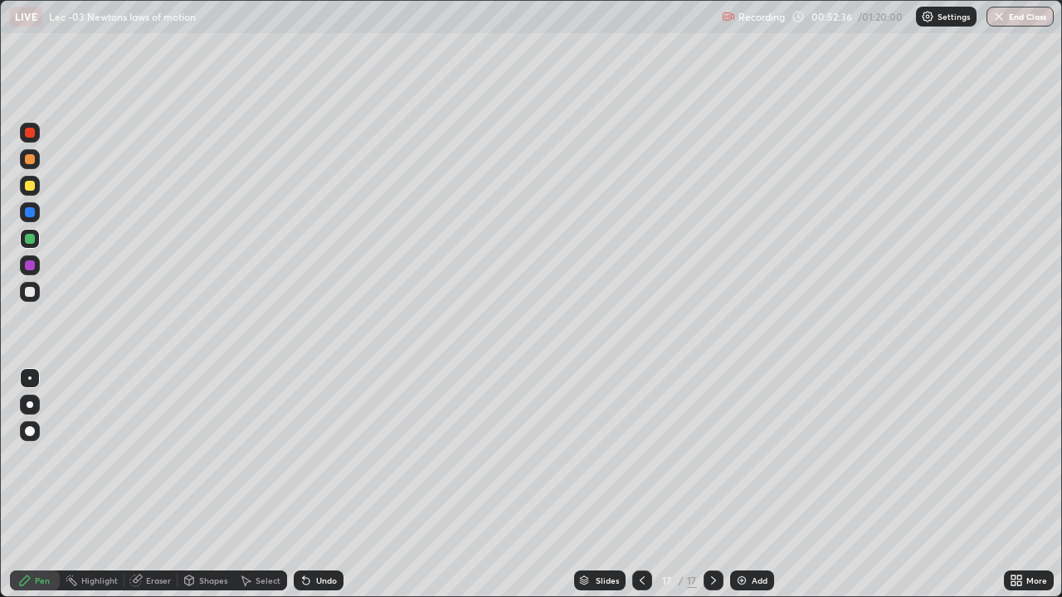
click at [201, 485] on div "Shapes" at bounding box center [213, 581] width 28 height 8
click at [153, 485] on div "Eraser" at bounding box center [158, 581] width 25 height 8
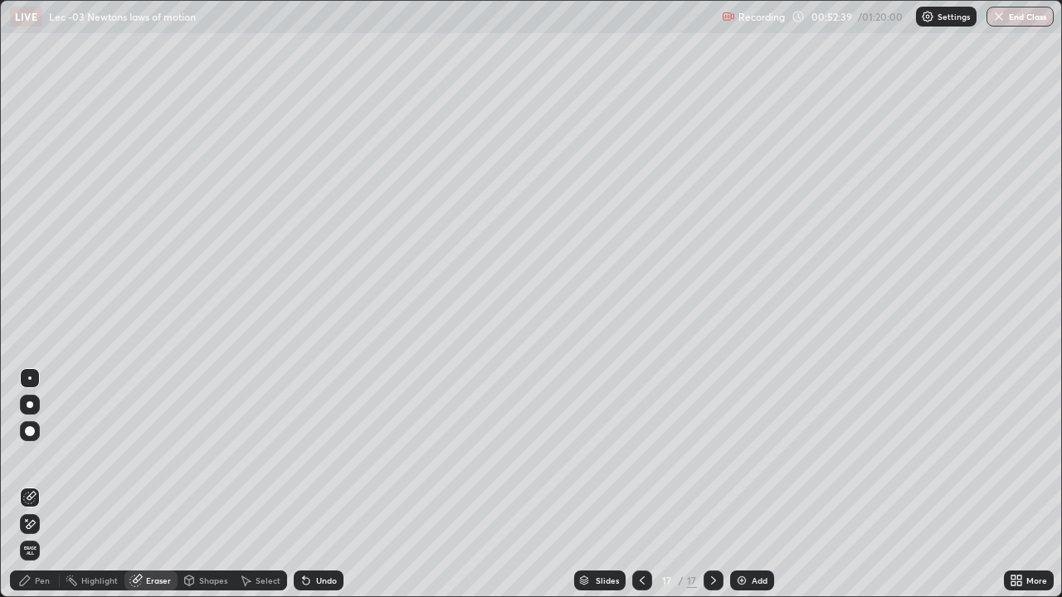
click at [26, 485] on icon at bounding box center [24, 580] width 13 height 13
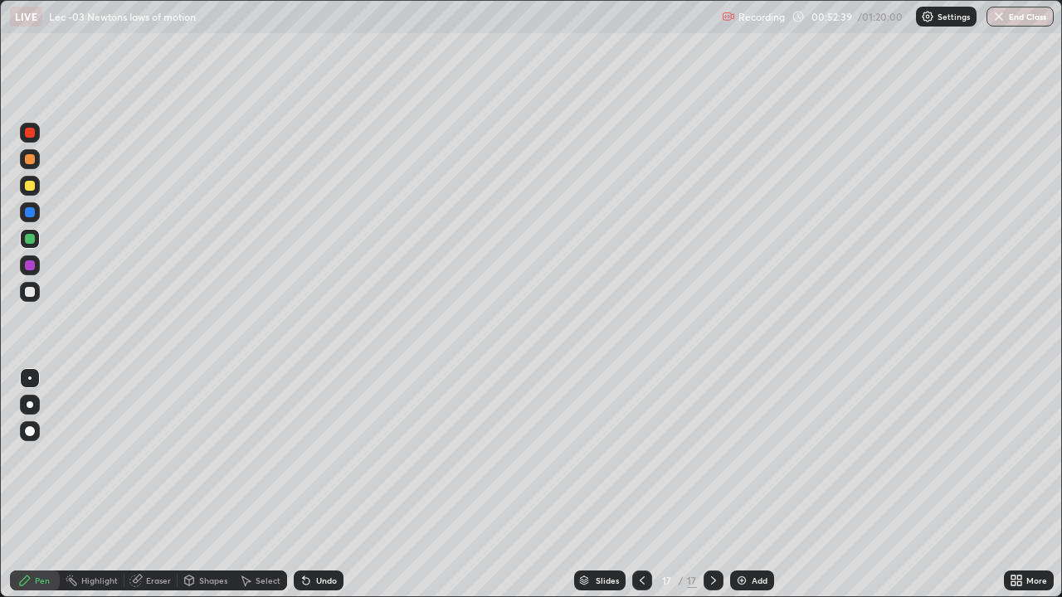
click at [31, 241] on div at bounding box center [30, 239] width 10 height 10
click at [151, 485] on div "Eraser" at bounding box center [158, 581] width 25 height 8
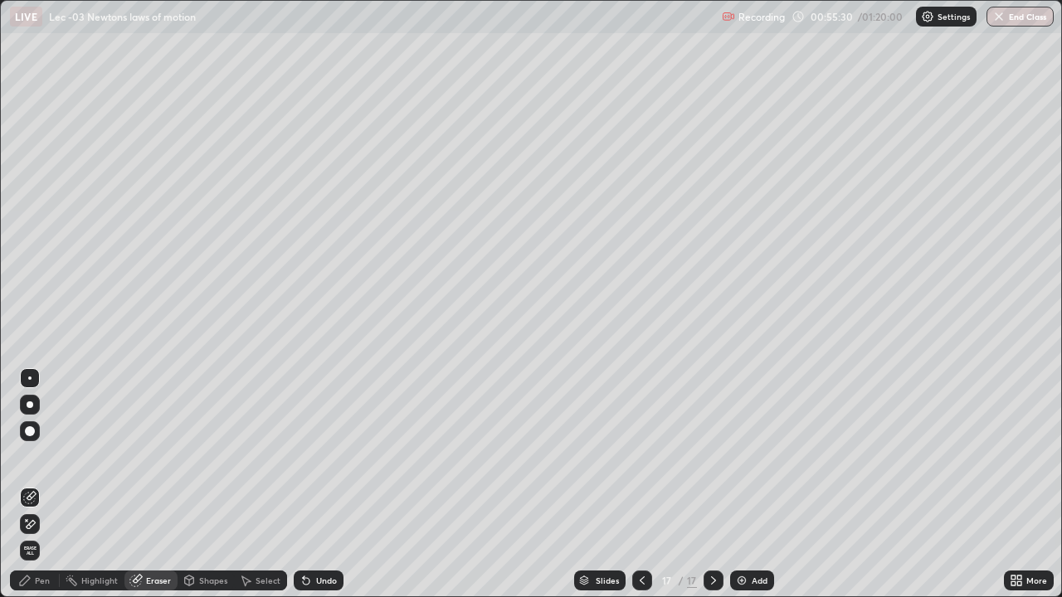
click at [46, 485] on div "Pen" at bounding box center [42, 581] width 15 height 8
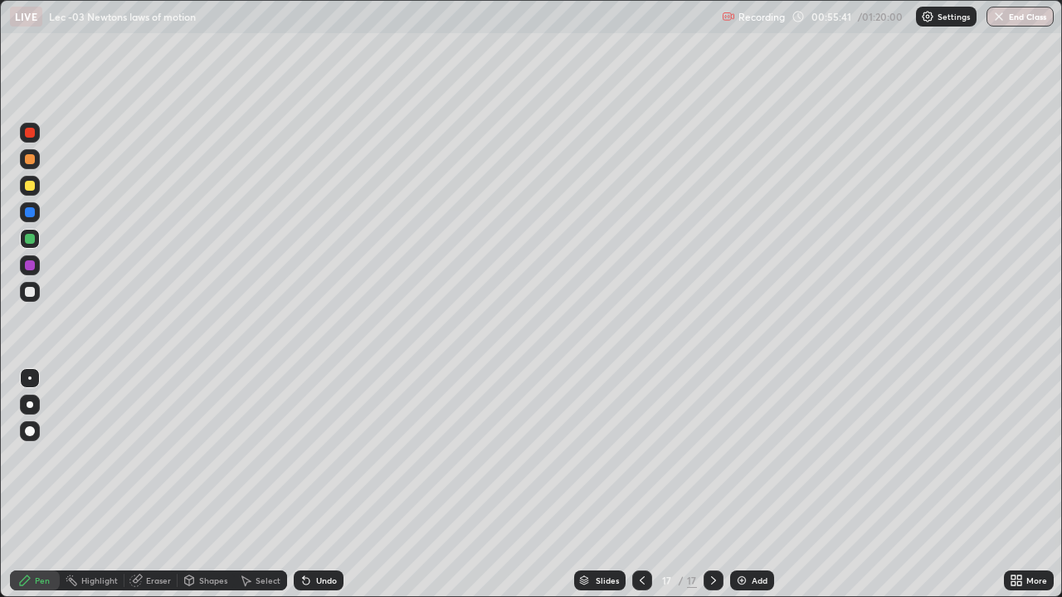
click at [258, 485] on div "Select" at bounding box center [268, 581] width 25 height 8
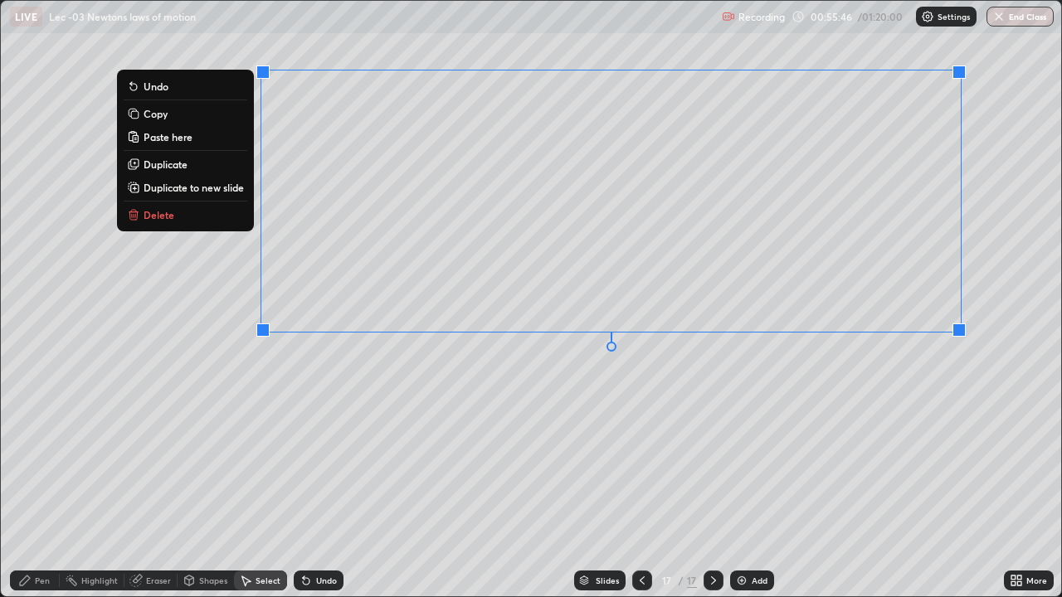
click at [683, 433] on div "0 ° Undo Copy Paste here Duplicate Duplicate to new slide Delete" at bounding box center [531, 299] width 1060 height 596
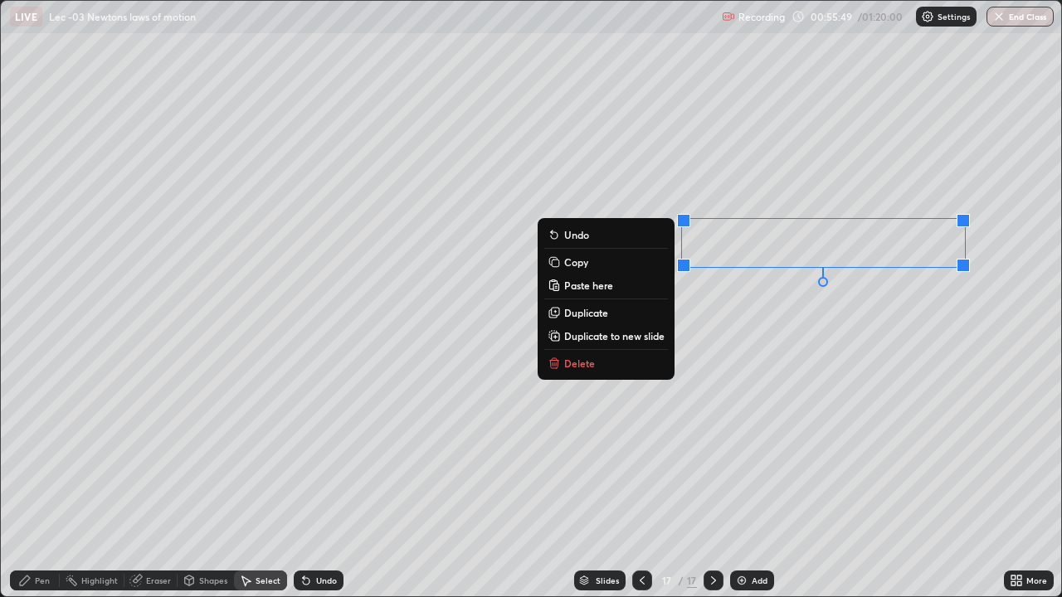
click at [793, 350] on div "0 ° Undo Copy Paste here Duplicate Duplicate to new slide Delete" at bounding box center [531, 299] width 1060 height 596
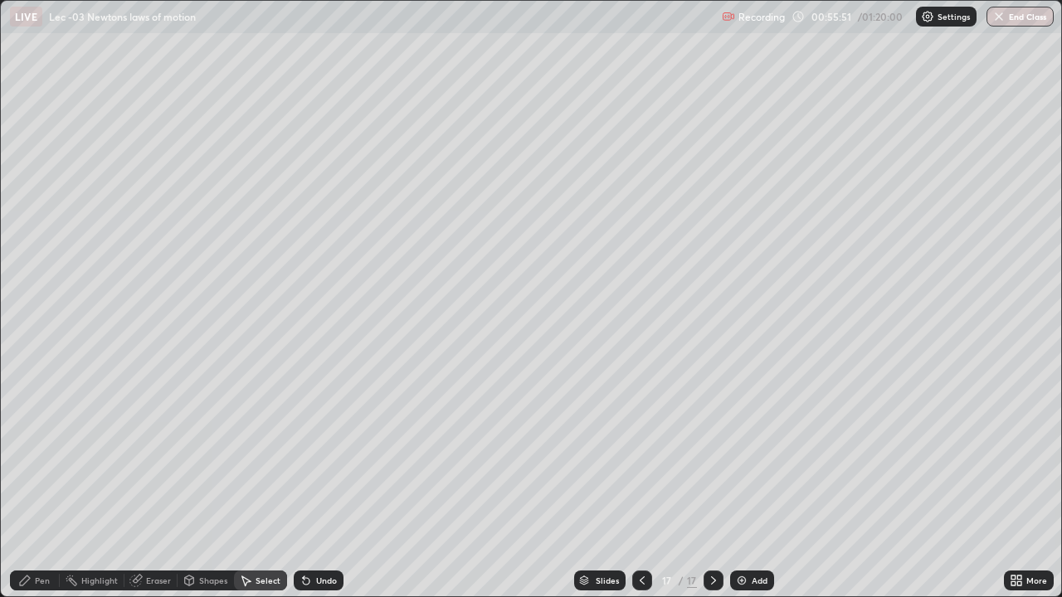
click at [41, 485] on div "Pen" at bounding box center [42, 581] width 15 height 8
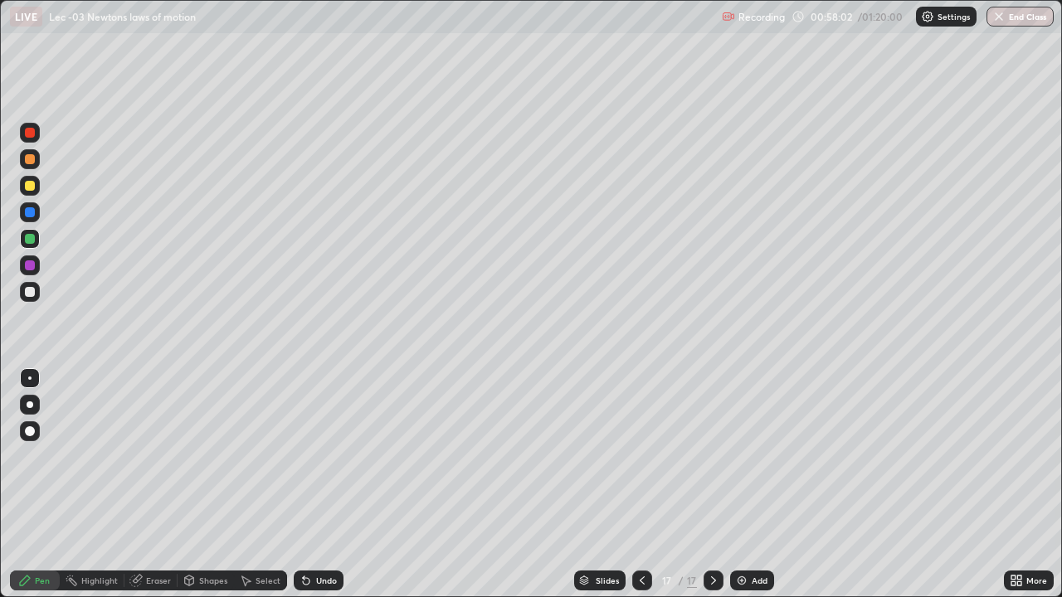
click at [745, 485] on img at bounding box center [741, 580] width 13 height 13
click at [30, 290] on div at bounding box center [30, 292] width 10 height 10
click at [641, 485] on icon at bounding box center [642, 581] width 5 height 8
click at [641, 485] on icon at bounding box center [642, 580] width 13 height 13
click at [640, 485] on icon at bounding box center [642, 581] width 5 height 8
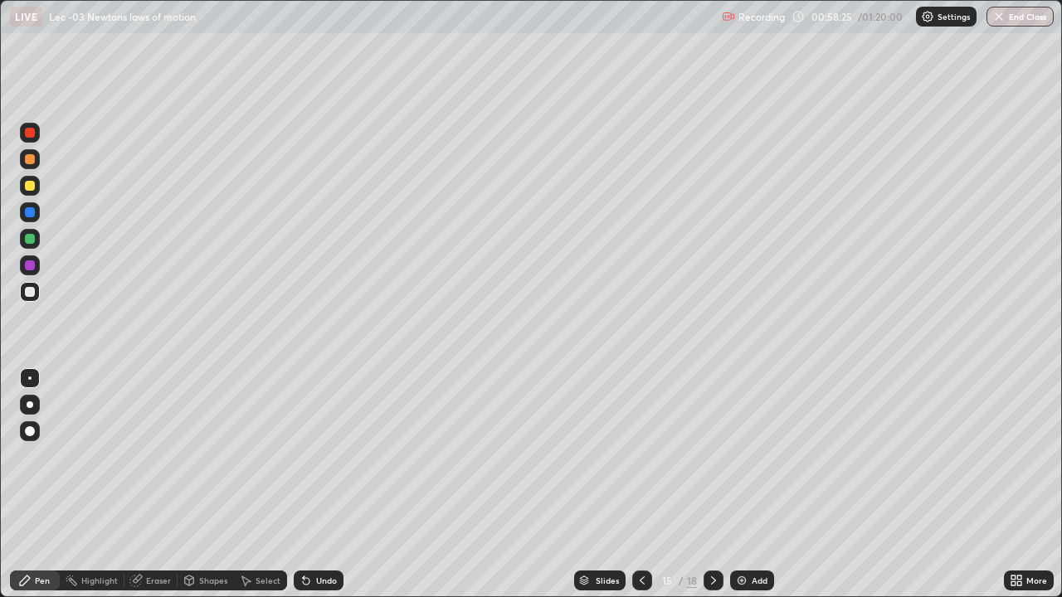
click at [638, 485] on icon at bounding box center [642, 580] width 13 height 13
click at [641, 485] on icon at bounding box center [642, 580] width 13 height 13
click at [634, 485] on div at bounding box center [642, 580] width 20 height 33
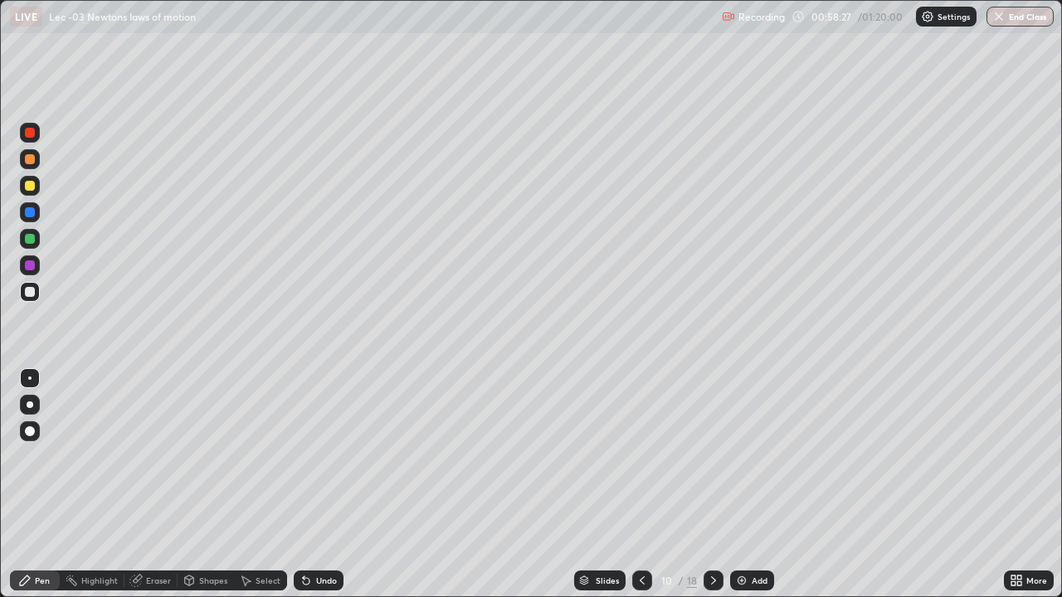
click at [633, 485] on div at bounding box center [642, 580] width 20 height 33
click at [632, 485] on div at bounding box center [642, 580] width 20 height 33
click at [712, 485] on icon at bounding box center [713, 580] width 13 height 13
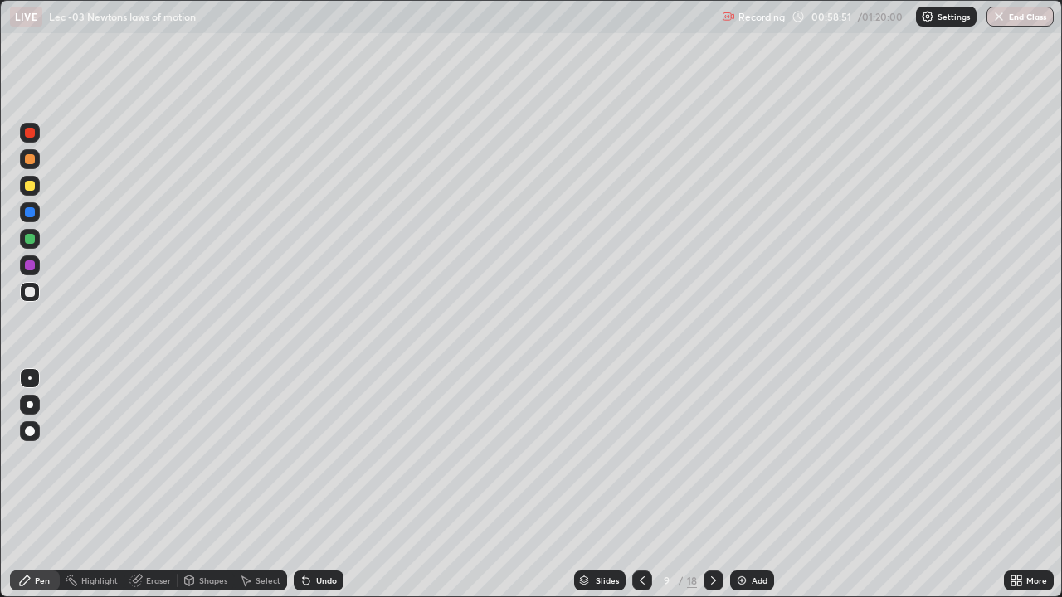
click at [707, 485] on icon at bounding box center [713, 580] width 13 height 13
click at [712, 485] on icon at bounding box center [713, 580] width 13 height 13
click at [707, 485] on icon at bounding box center [713, 580] width 13 height 13
click at [704, 485] on div at bounding box center [714, 581] width 20 height 20
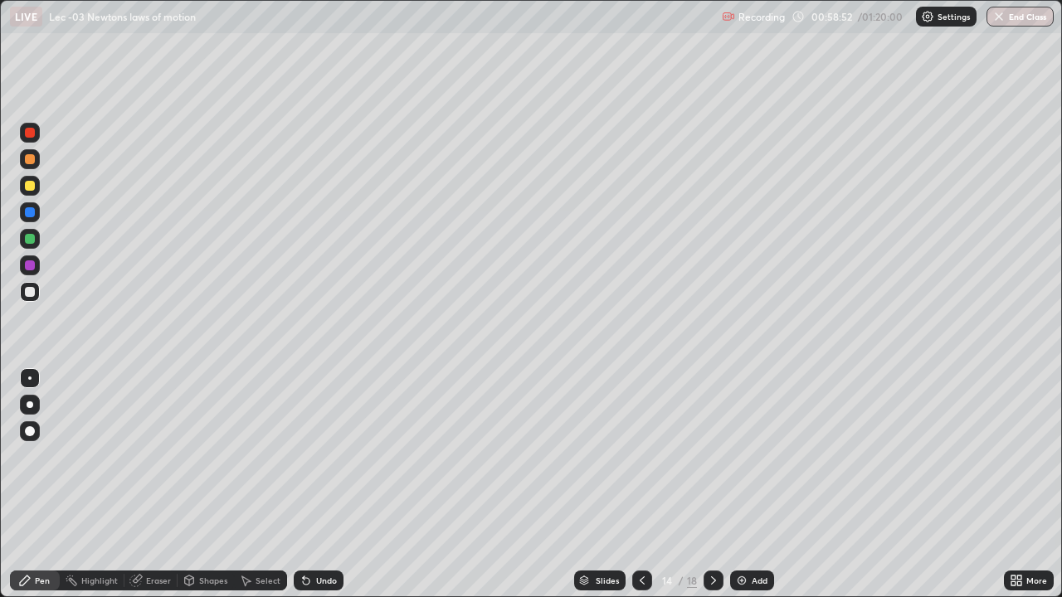
click at [707, 485] on icon at bounding box center [713, 580] width 13 height 13
click at [705, 485] on div at bounding box center [714, 581] width 20 height 20
click at [704, 485] on div at bounding box center [714, 580] width 20 height 33
click at [319, 485] on div "Undo" at bounding box center [326, 581] width 21 height 8
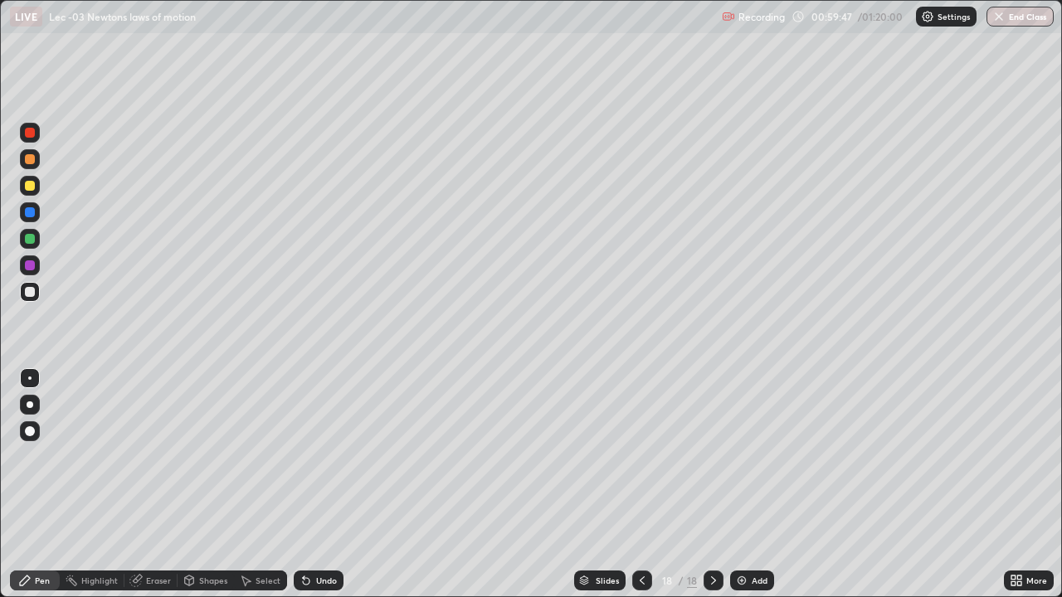
click at [321, 485] on div "Undo" at bounding box center [326, 581] width 21 height 8
click at [27, 241] on div at bounding box center [30, 239] width 10 height 10
click at [263, 485] on div "Select" at bounding box center [268, 581] width 25 height 8
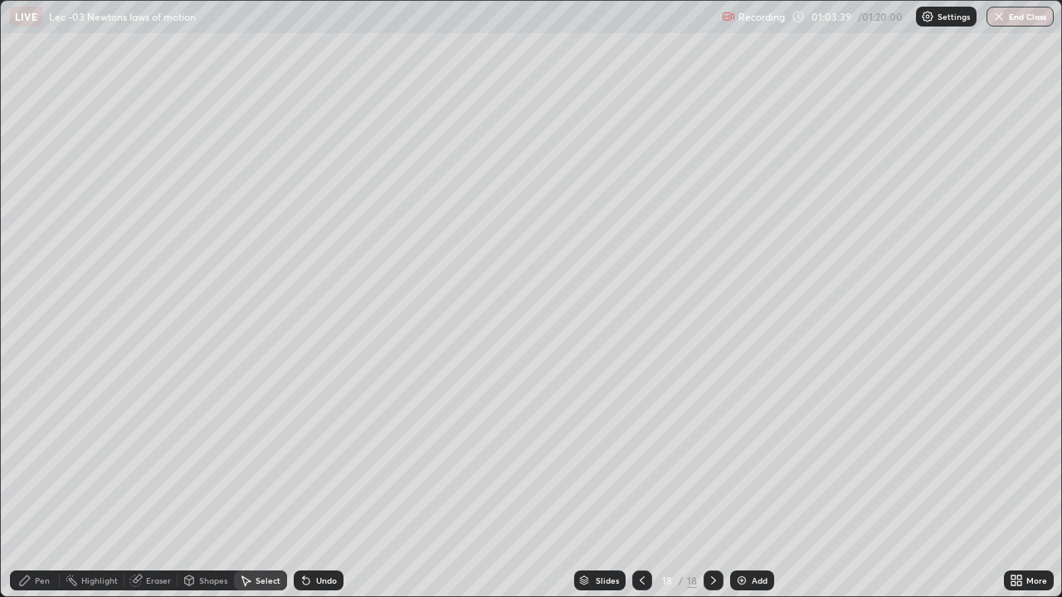
click at [29, 485] on icon at bounding box center [24, 580] width 13 height 13
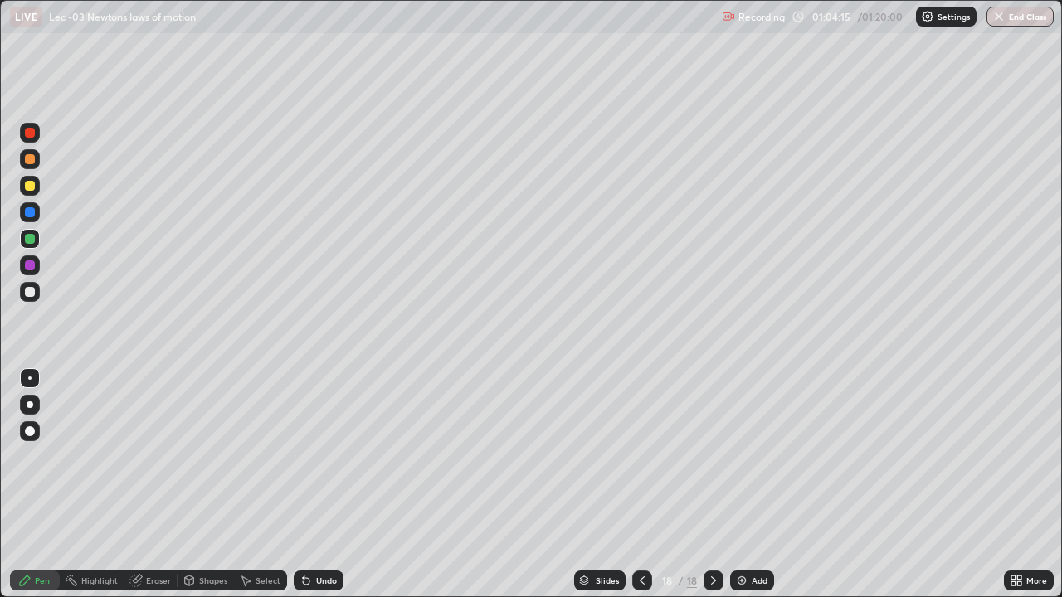
click at [262, 485] on div "Select" at bounding box center [268, 581] width 25 height 8
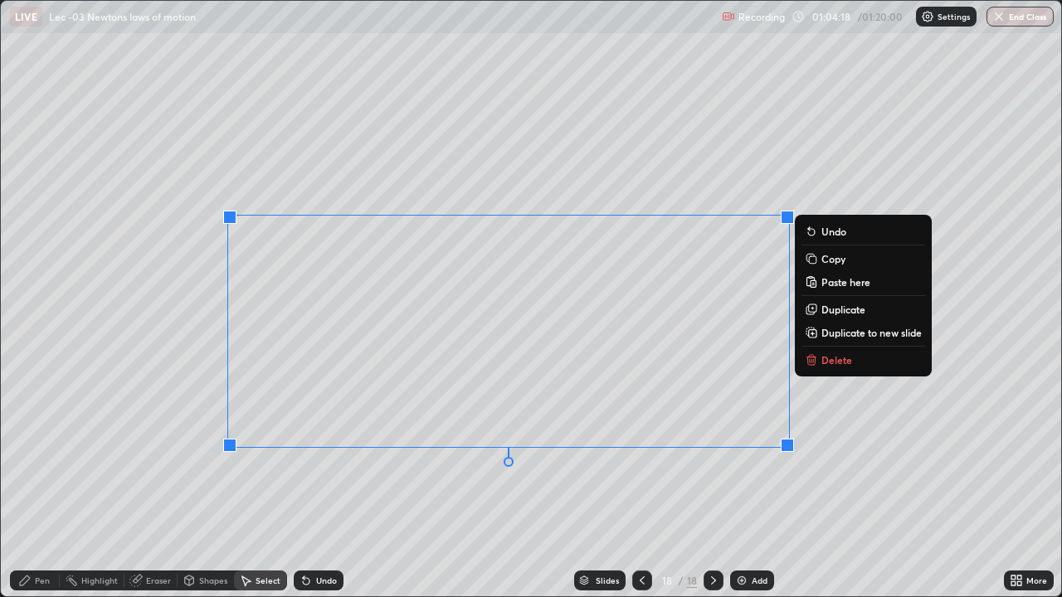
click at [842, 337] on p "Duplicate to new slide" at bounding box center [871, 332] width 100 height 13
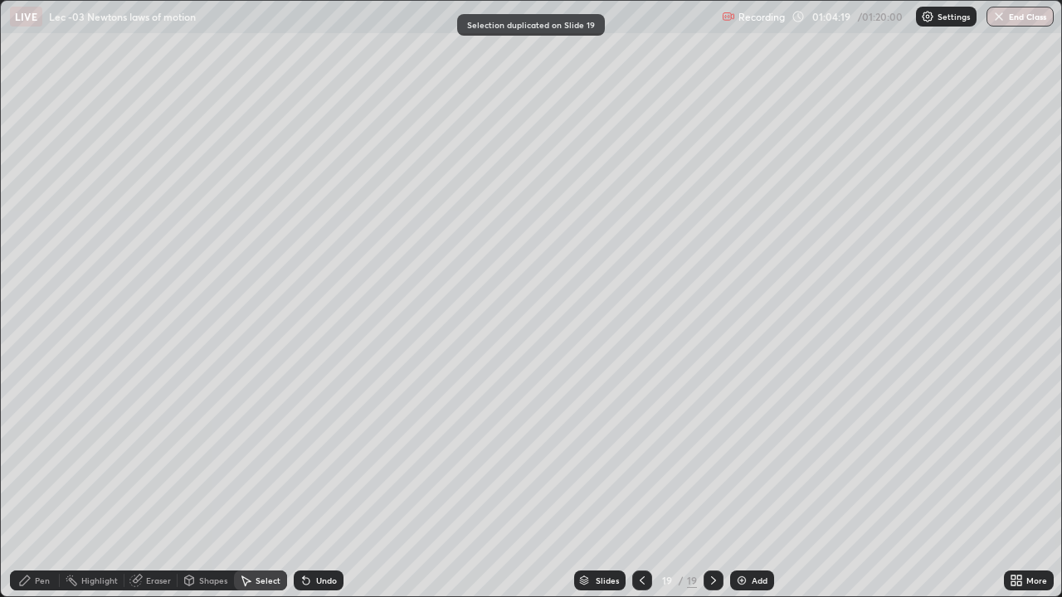
click at [641, 485] on icon at bounding box center [642, 580] width 13 height 13
click at [325, 485] on div "Undo" at bounding box center [326, 581] width 21 height 8
click at [323, 485] on div "Undo" at bounding box center [326, 581] width 21 height 8
click at [321, 485] on div "Undo" at bounding box center [326, 581] width 21 height 8
click at [320, 485] on div "Undo" at bounding box center [326, 581] width 21 height 8
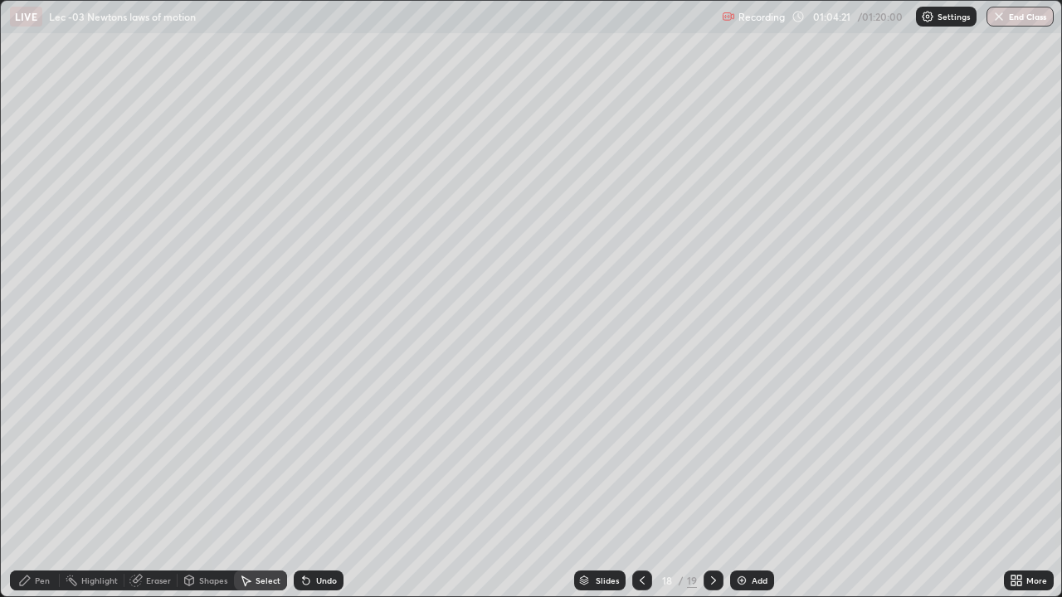
click at [319, 485] on div "Undo" at bounding box center [326, 581] width 21 height 8
click at [317, 485] on div "Undo" at bounding box center [326, 581] width 21 height 8
click at [318, 485] on div "Undo" at bounding box center [326, 581] width 21 height 8
click at [319, 485] on div "Undo" at bounding box center [326, 581] width 21 height 8
click at [320, 485] on div "Undo" at bounding box center [326, 581] width 21 height 8
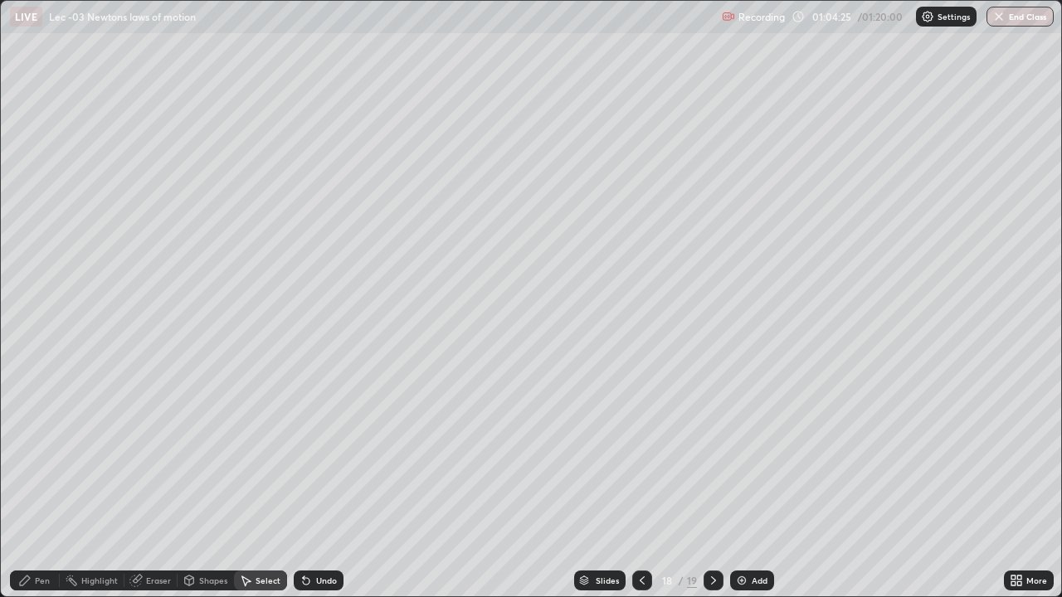
click at [713, 485] on icon at bounding box center [713, 580] width 13 height 13
click at [156, 485] on div "Eraser" at bounding box center [158, 581] width 25 height 8
click at [33, 485] on div "Pen" at bounding box center [35, 581] width 50 height 20
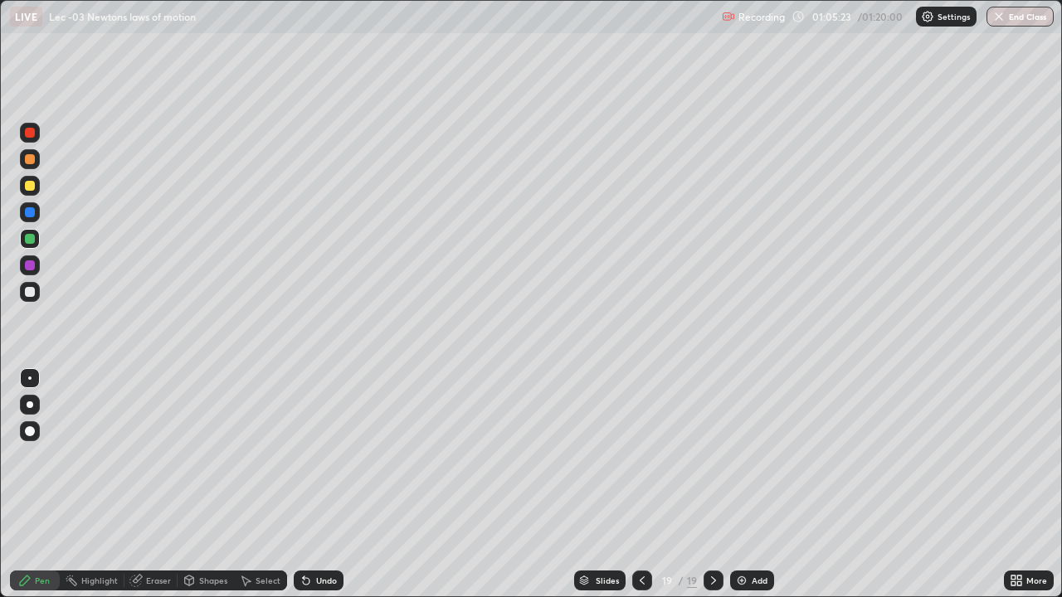
click at [752, 485] on div "Add" at bounding box center [760, 581] width 16 height 8
click at [27, 290] on div at bounding box center [30, 292] width 10 height 10
click at [316, 485] on div "Undo" at bounding box center [326, 581] width 21 height 8
click at [321, 485] on div "Undo" at bounding box center [326, 581] width 21 height 8
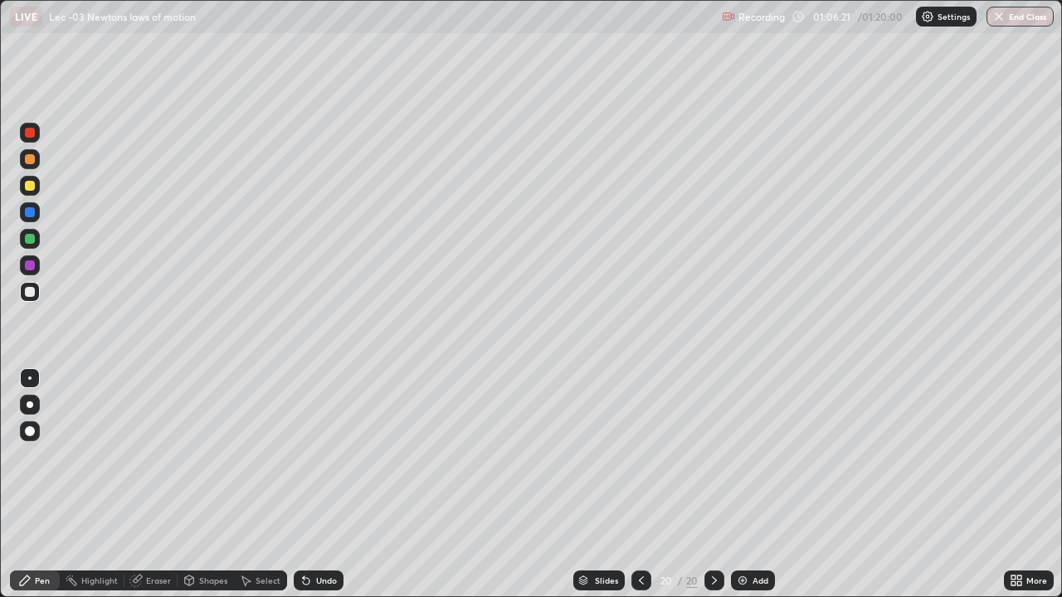
click at [266, 485] on div "Select" at bounding box center [268, 581] width 25 height 8
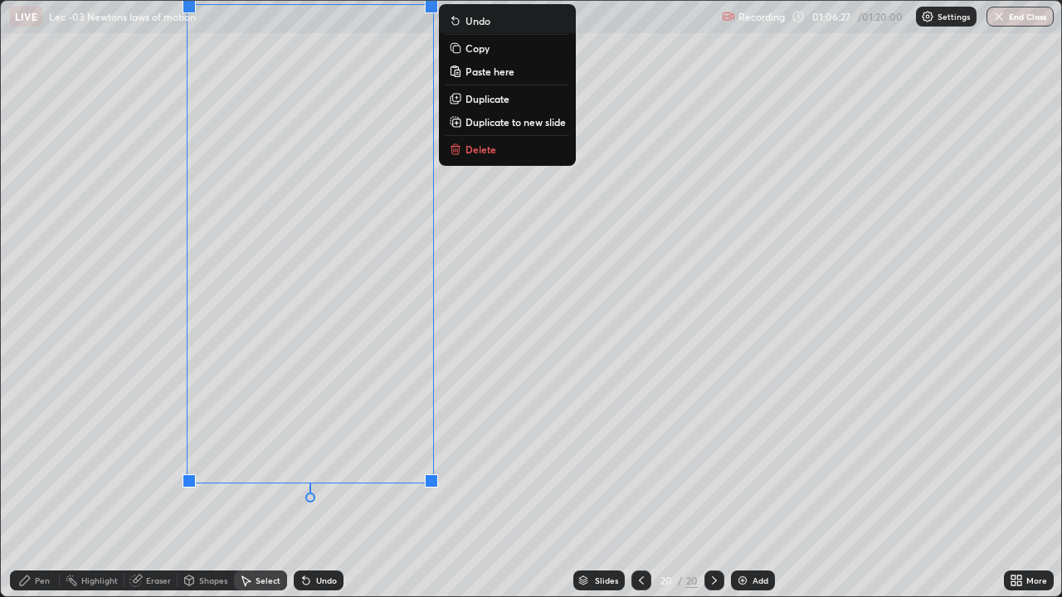
click at [123, 422] on div "0 ° Undo Copy Paste here Duplicate Duplicate to new slide Delete" at bounding box center [531, 299] width 1060 height 596
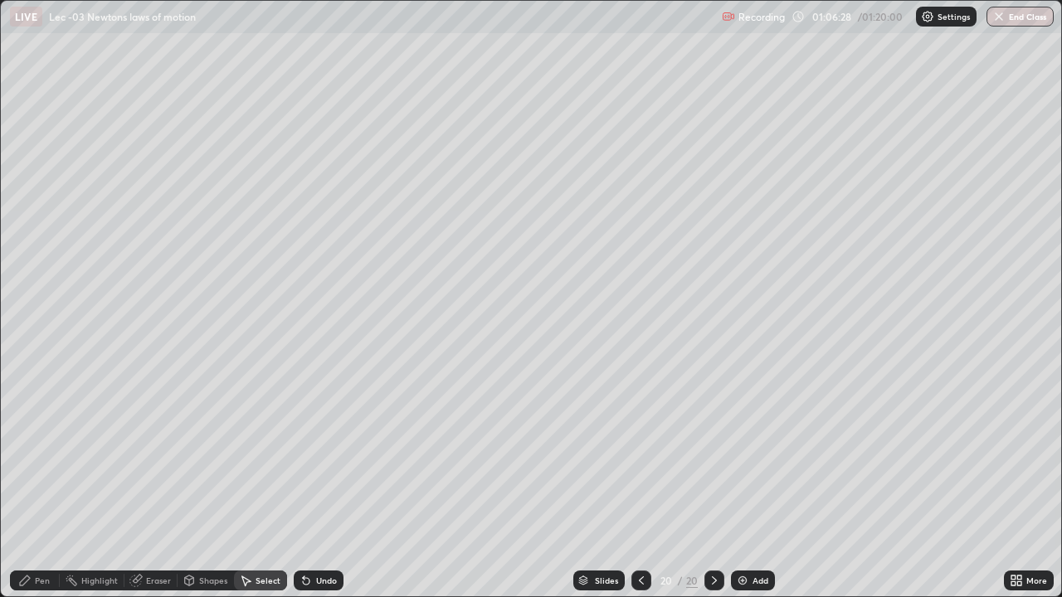
click at [33, 485] on div "Pen" at bounding box center [35, 581] width 50 height 20
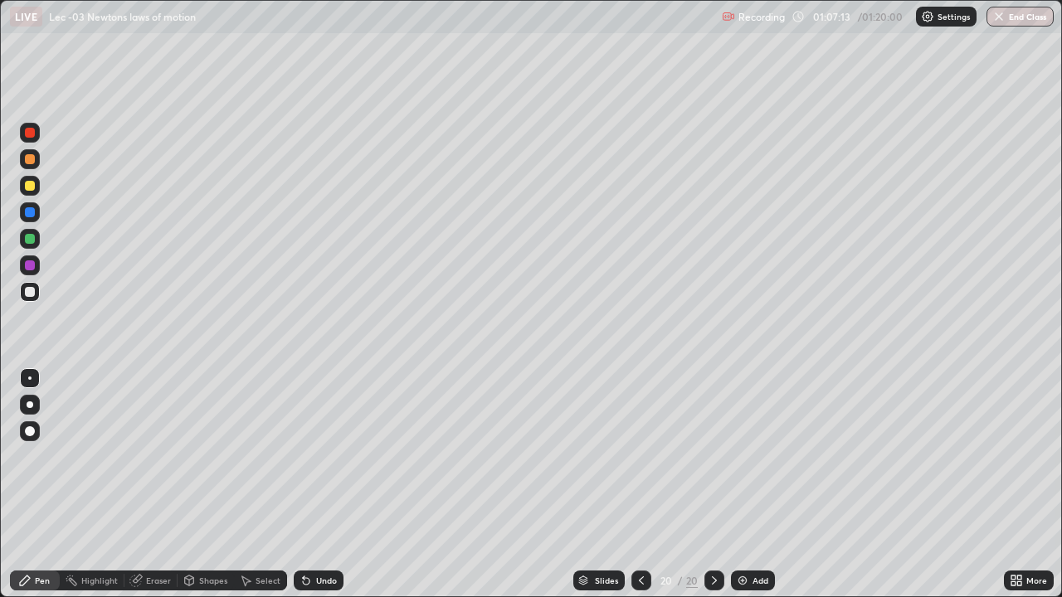
click at [31, 239] on div at bounding box center [30, 239] width 10 height 10
click at [323, 485] on div "Undo" at bounding box center [326, 581] width 21 height 8
click at [320, 485] on div "Undo" at bounding box center [326, 581] width 21 height 8
click at [321, 485] on div "Undo" at bounding box center [326, 581] width 21 height 8
click at [304, 485] on icon at bounding box center [306, 581] width 7 height 7
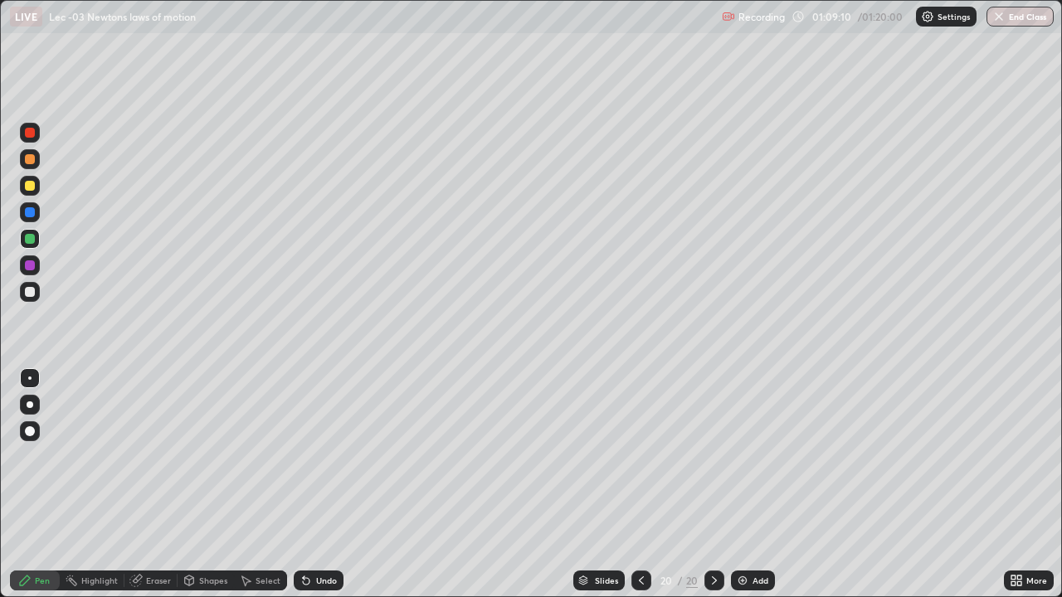
click at [304, 485] on icon at bounding box center [306, 581] width 7 height 7
click at [305, 485] on icon at bounding box center [306, 581] width 7 height 7
click at [753, 485] on div "Add" at bounding box center [761, 581] width 16 height 8
click at [31, 290] on div at bounding box center [30, 292] width 10 height 10
click at [27, 236] on div at bounding box center [30, 239] width 10 height 10
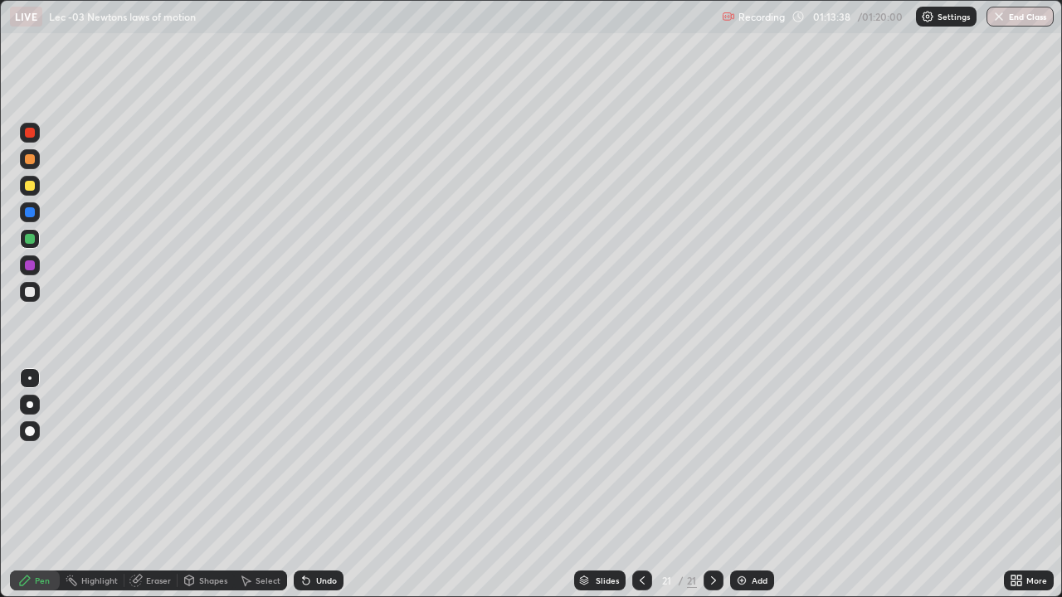
click at [638, 485] on icon at bounding box center [642, 580] width 13 height 13
click at [707, 485] on icon at bounding box center [713, 580] width 13 height 13
click at [758, 485] on div "Add" at bounding box center [752, 581] width 44 height 20
click at [32, 294] on div at bounding box center [30, 292] width 10 height 10
click at [641, 485] on icon at bounding box center [642, 580] width 13 height 13
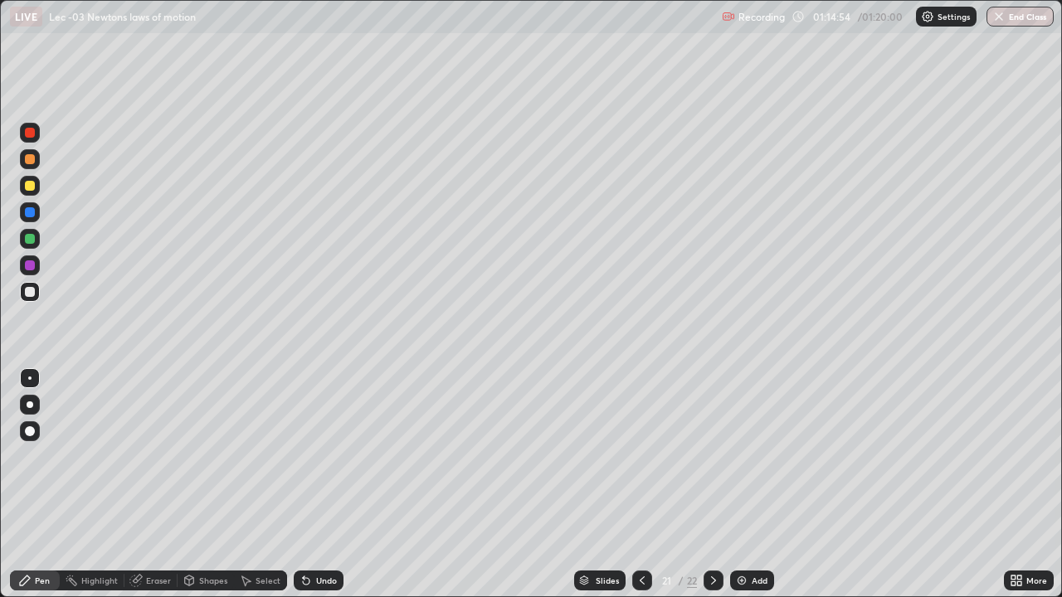
click at [710, 485] on icon at bounding box center [713, 580] width 13 height 13
click at [29, 237] on div at bounding box center [30, 239] width 10 height 10
click at [1012, 18] on button "End Class" at bounding box center [1021, 17] width 66 height 20
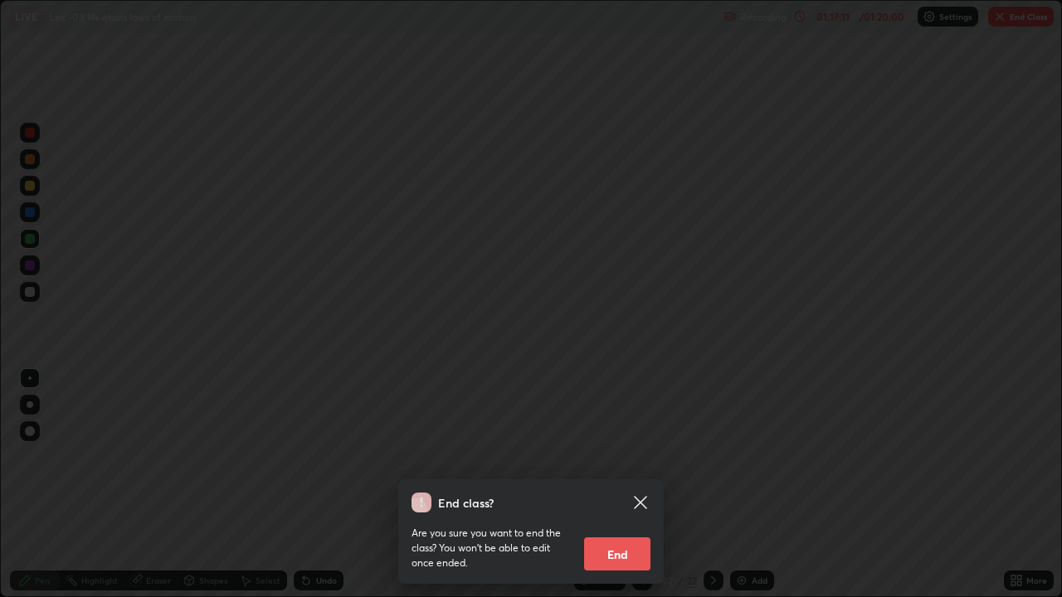
click at [594, 485] on button "End" at bounding box center [617, 554] width 66 height 33
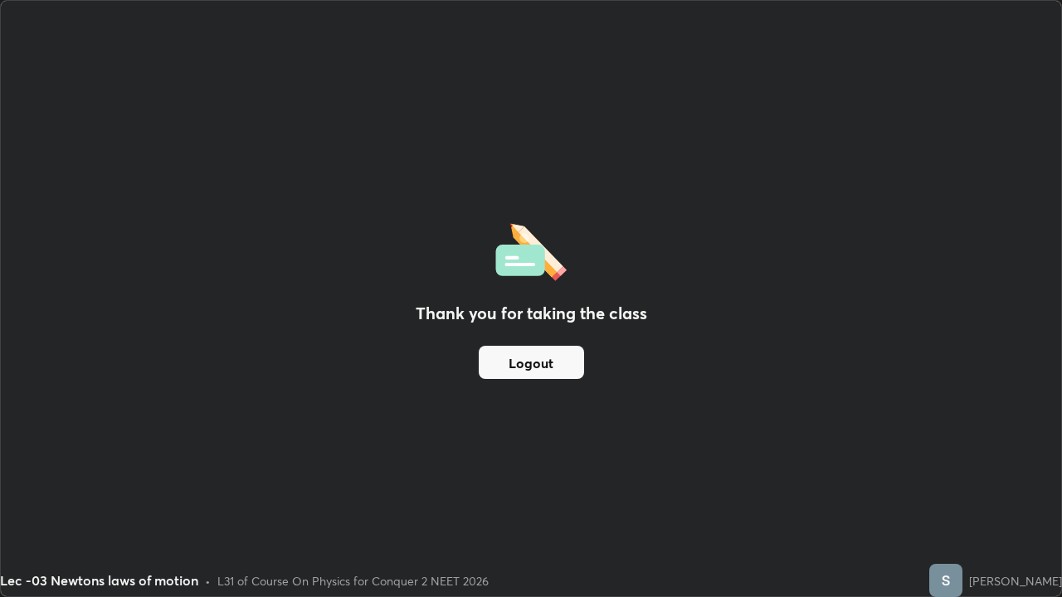
click at [541, 365] on button "Logout" at bounding box center [531, 362] width 105 height 33
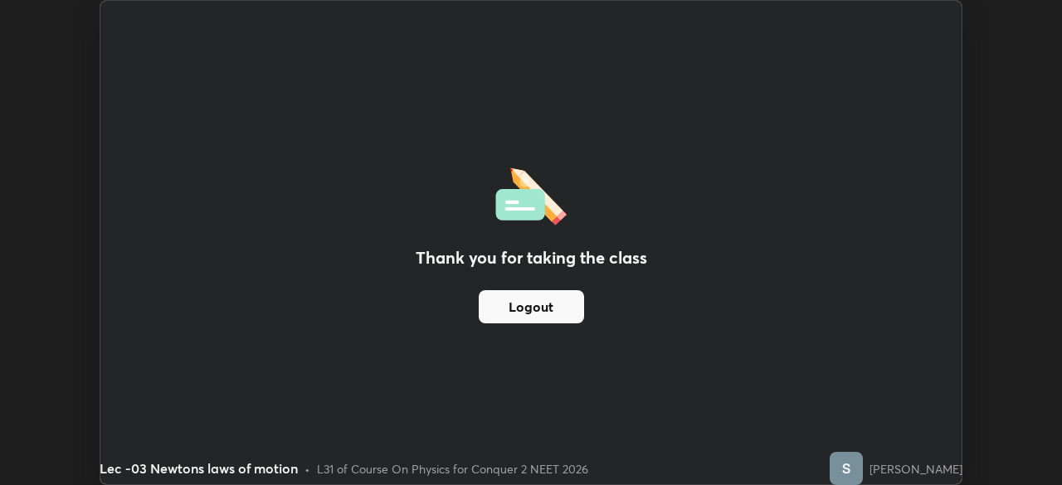
scroll to position [82486, 81910]
